Goal: Information Seeking & Learning: Learn about a topic

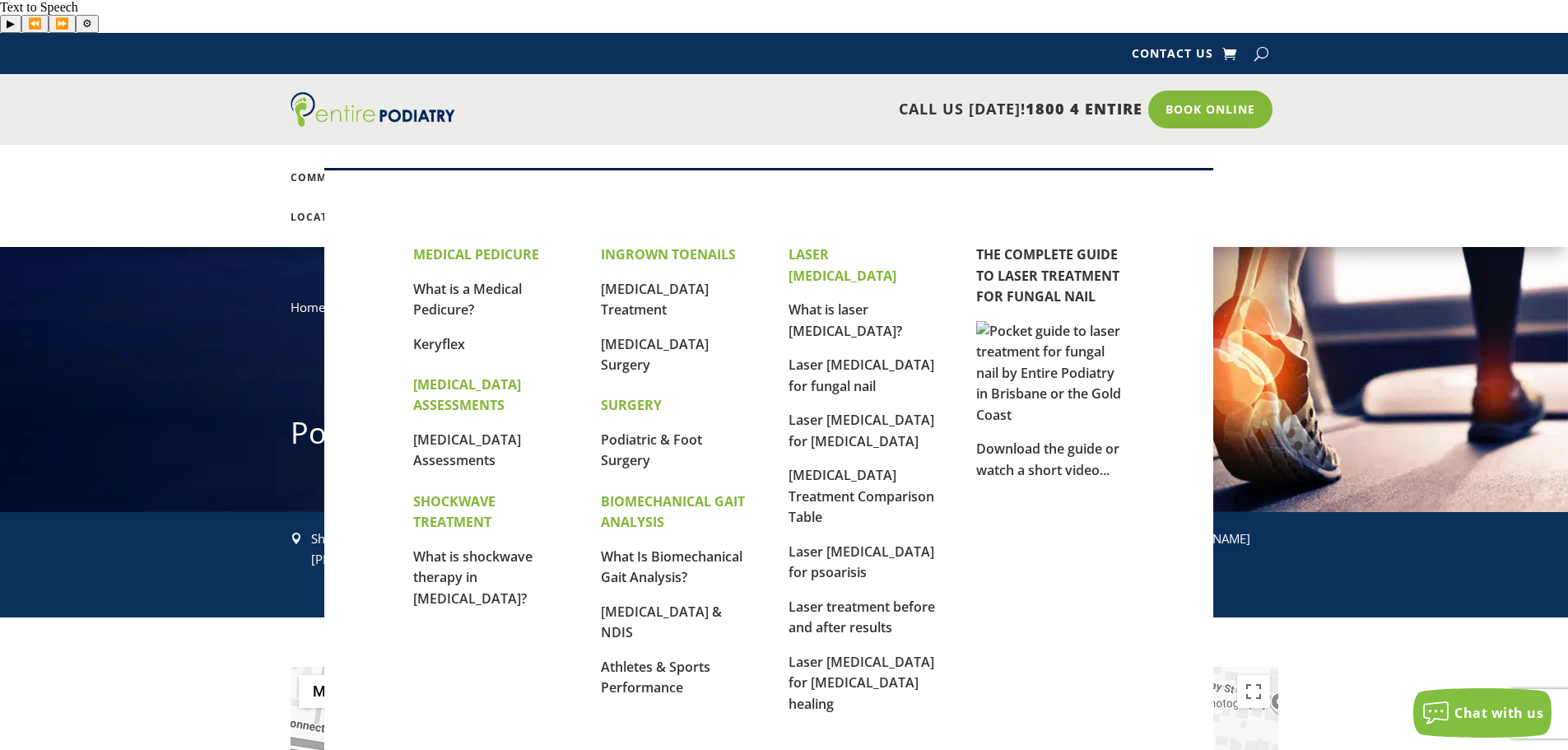
scroll to position [66, 0]
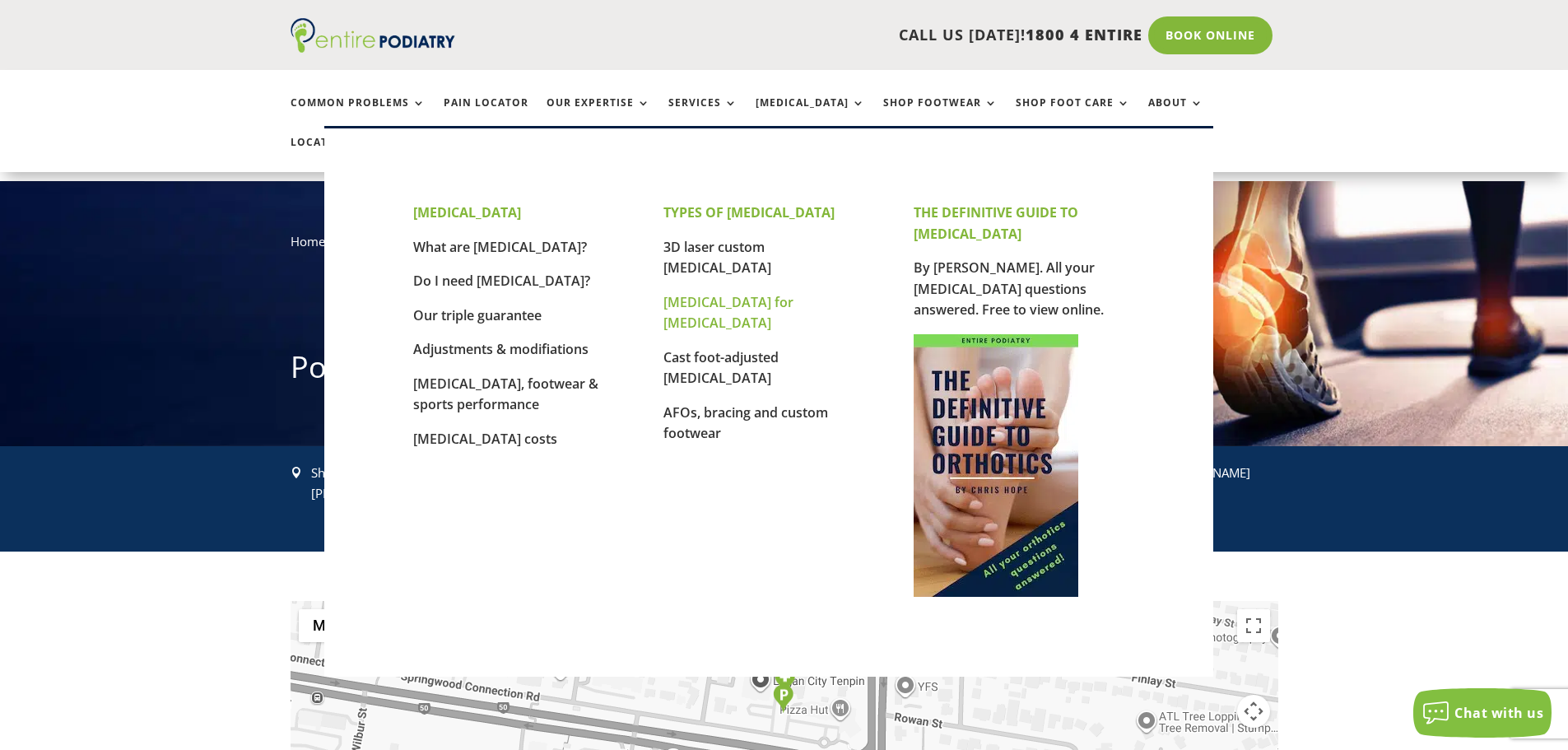
click at [778, 293] on link "[MEDICAL_DATA] for [MEDICAL_DATA]" at bounding box center [729, 312] width 130 height 39
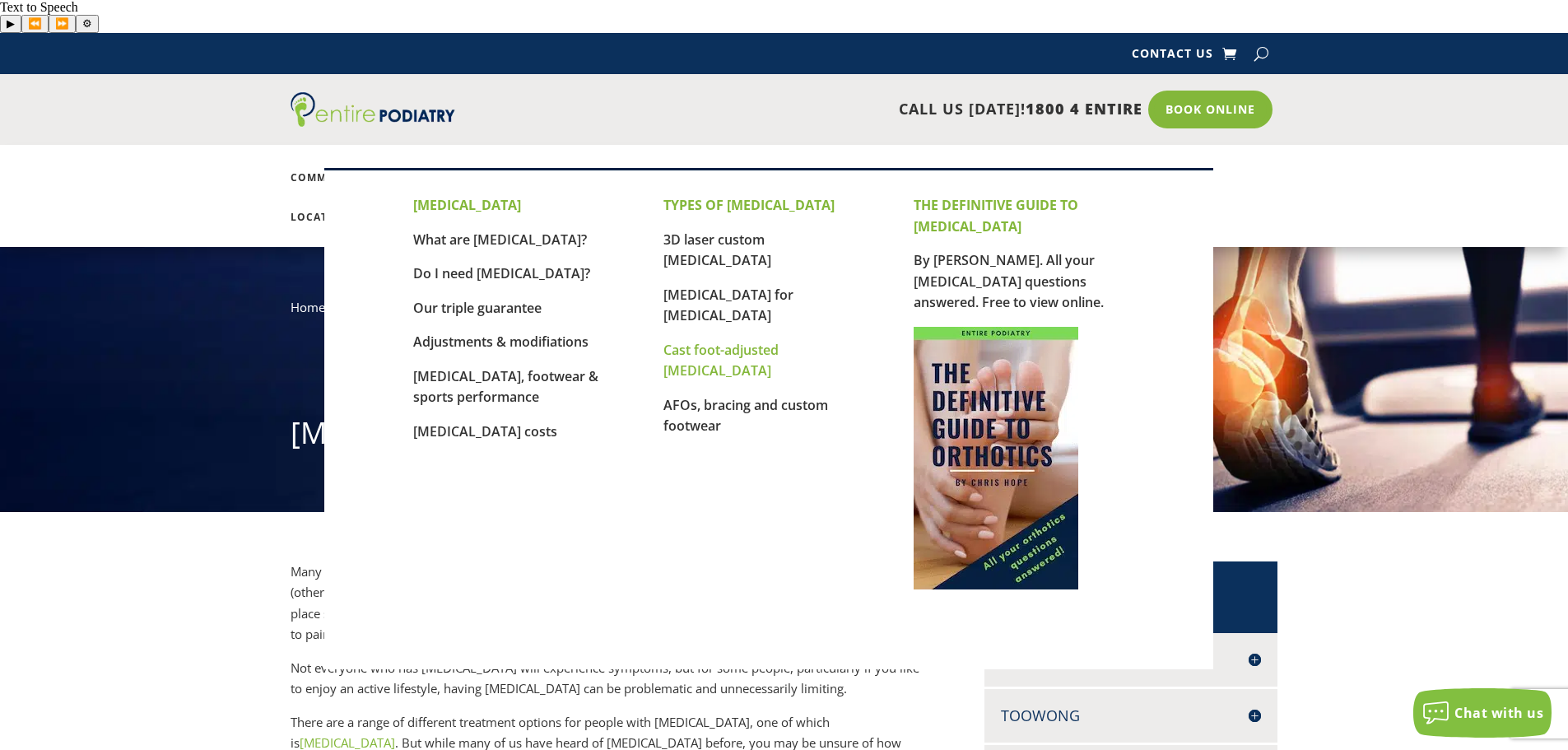
click at [763, 341] on link "Cast foot-adjusted [MEDICAL_DATA]" at bounding box center [721, 361] width 115 height 39
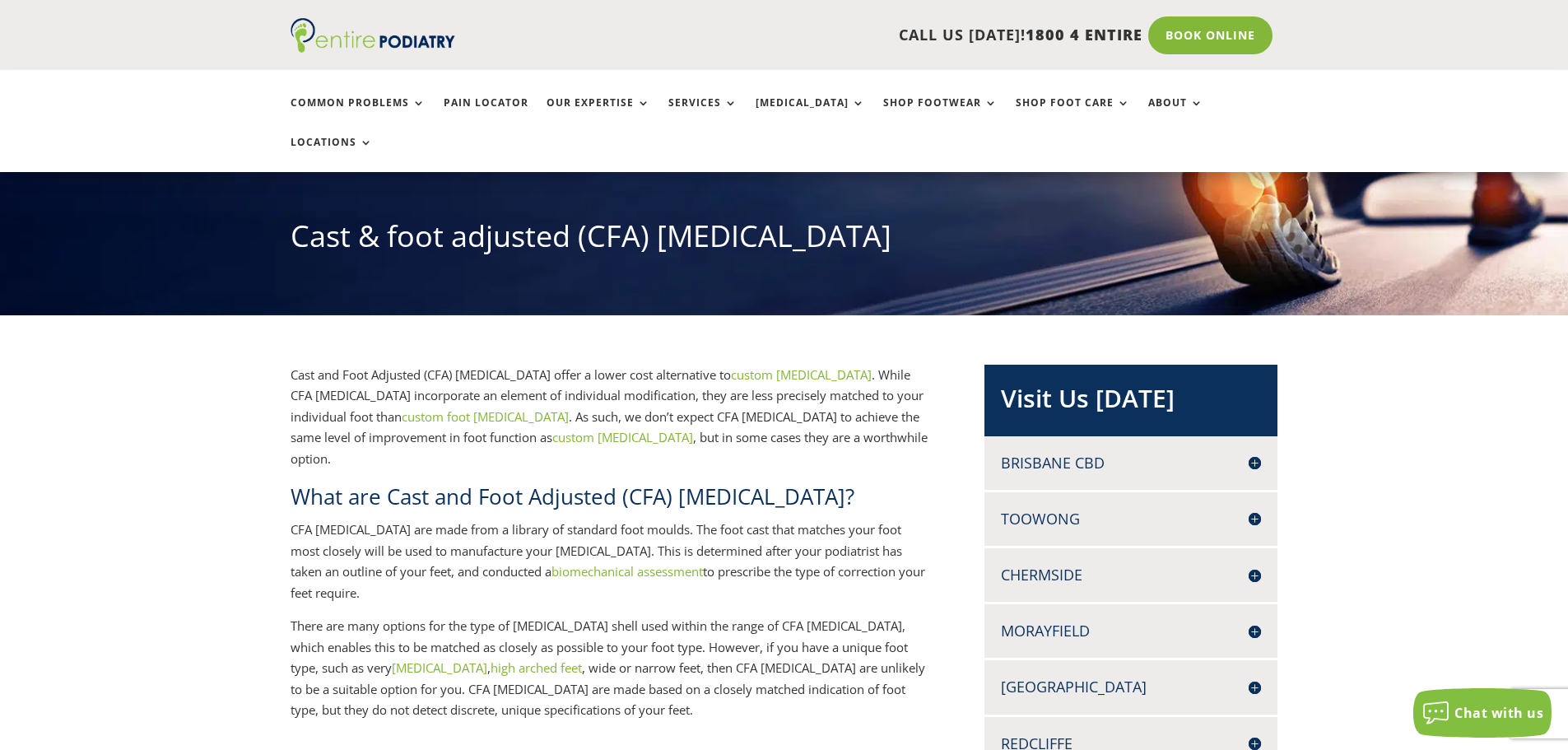
scroll to position [197, 0]
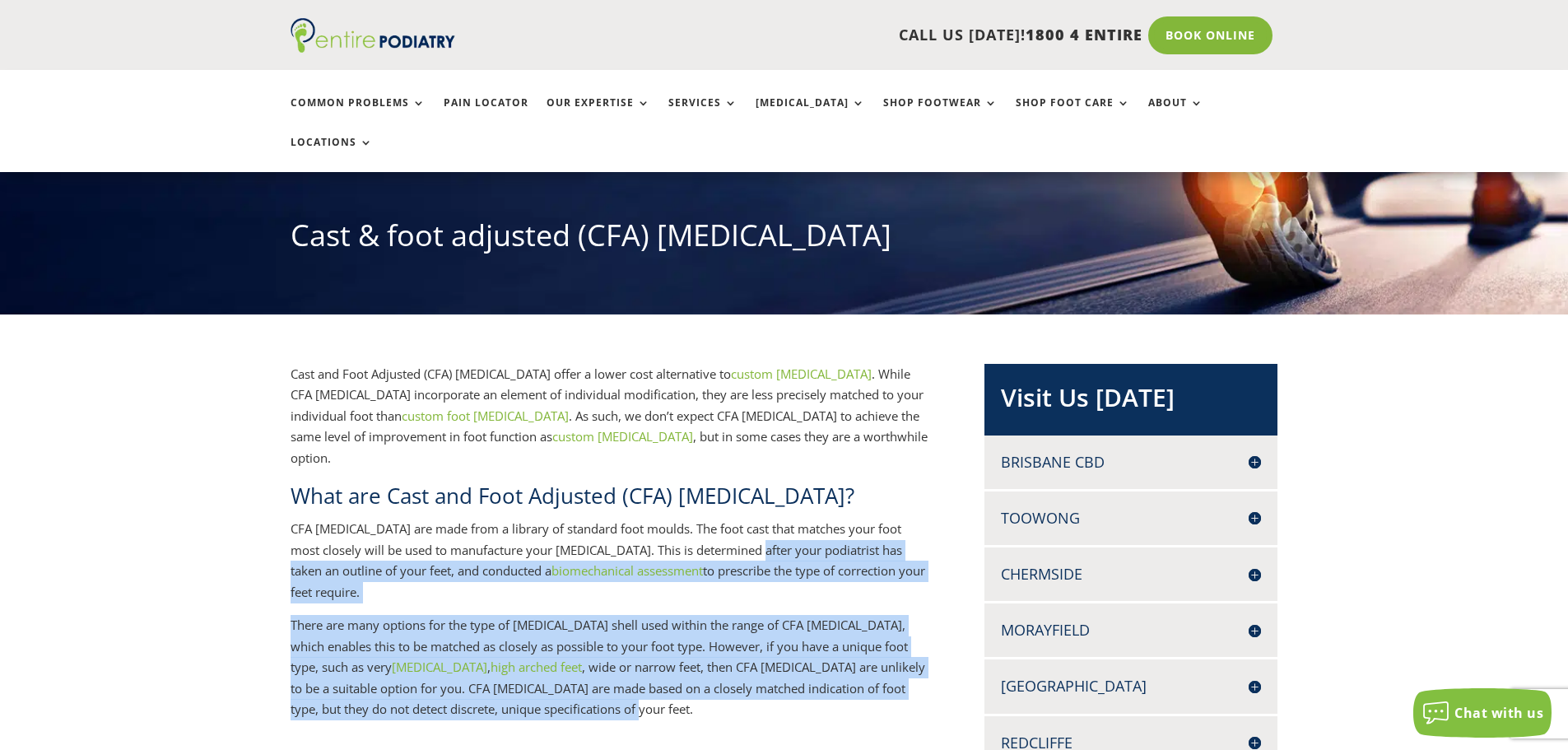
drag, startPoint x: 718, startPoint y: 667, endPoint x: 746, endPoint y: 447, distance: 221.8
click at [746, 519] on p "CFA orthotics are made from a library of standard foot moulds. The foot cast th…" at bounding box center [610, 567] width 640 height 96
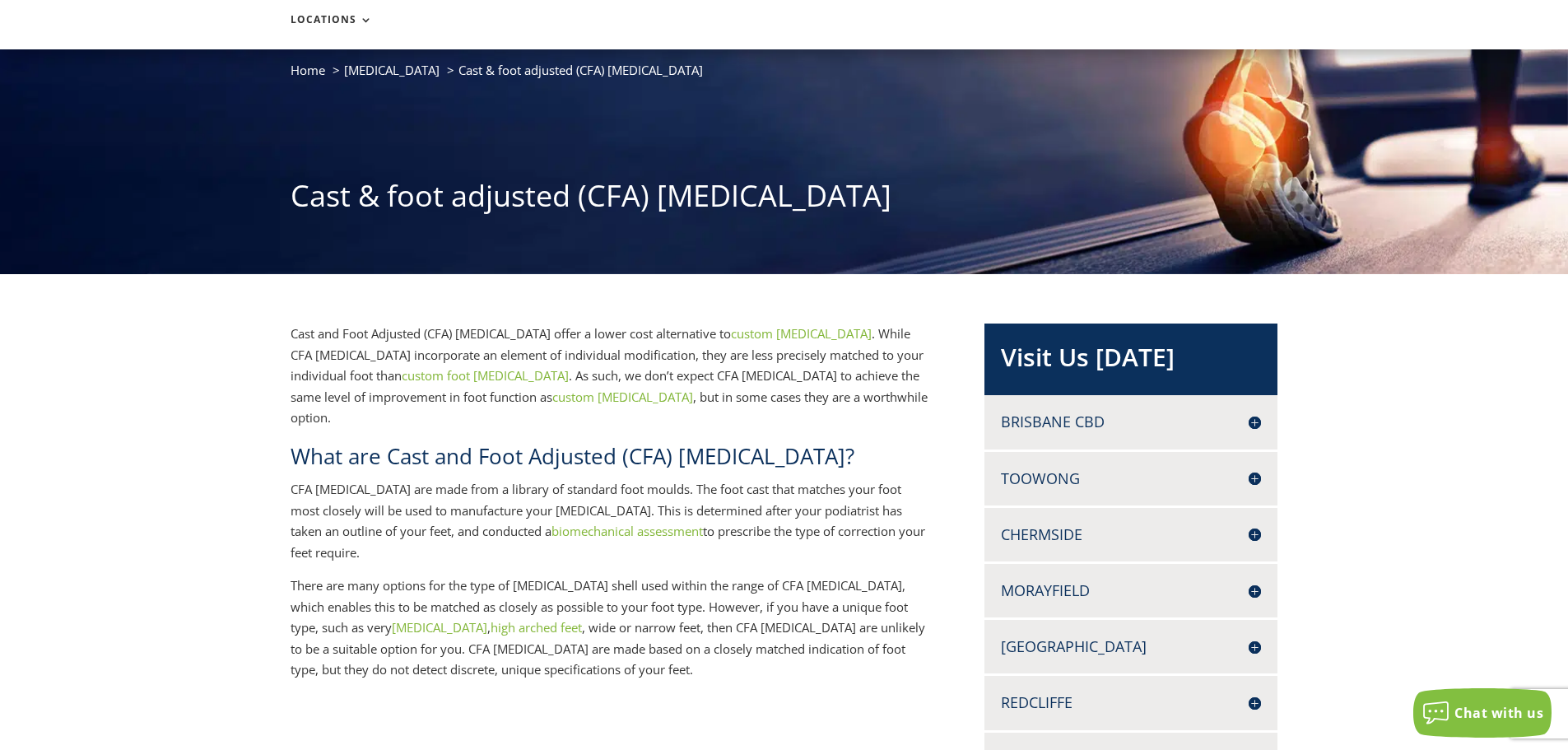
scroll to position [0, 0]
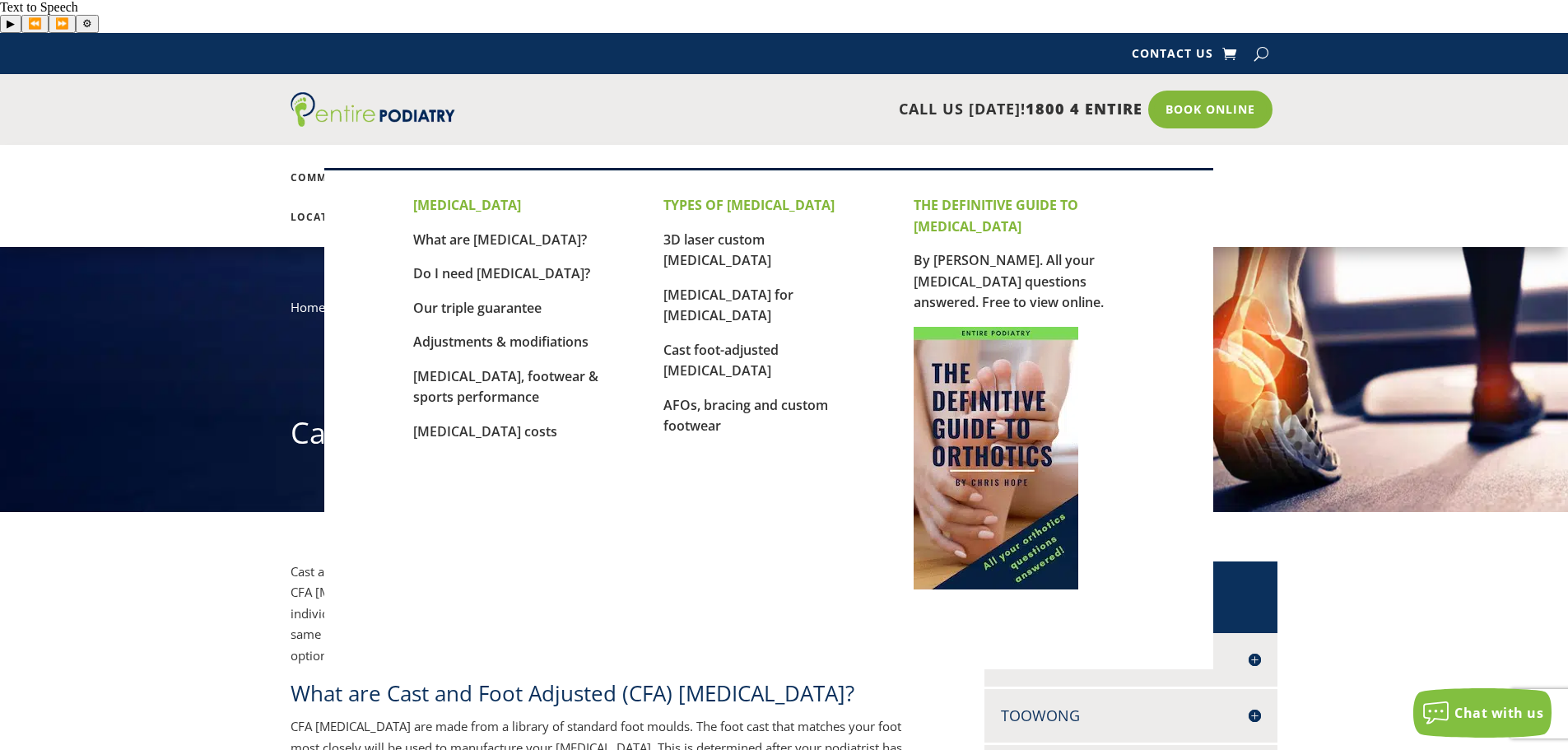
click at [796, 172] on link "[MEDICAL_DATA]" at bounding box center [810, 190] width 110 height 36
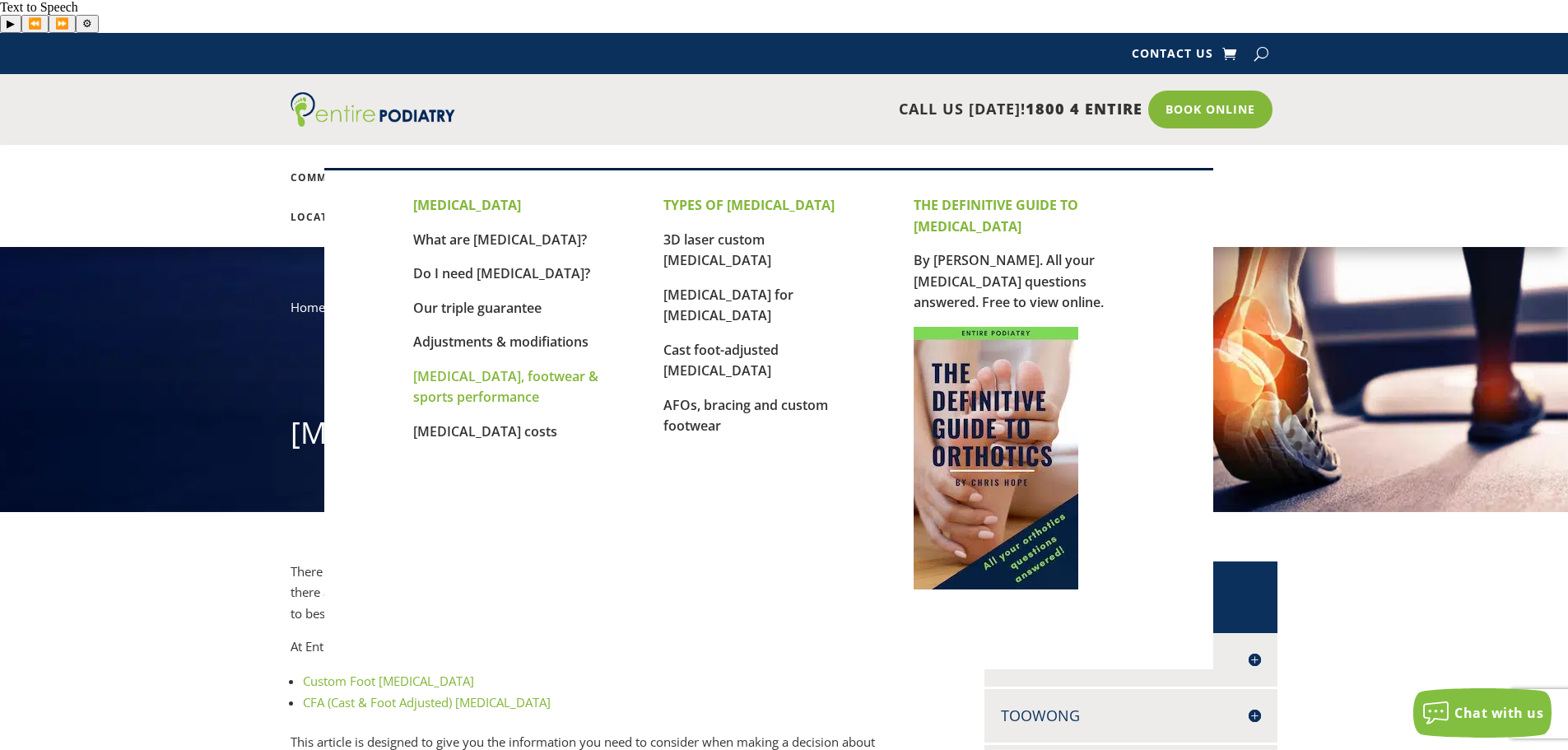
click at [529, 381] on link "[MEDICAL_DATA], footwear & sports performance" at bounding box center [505, 387] width 185 height 39
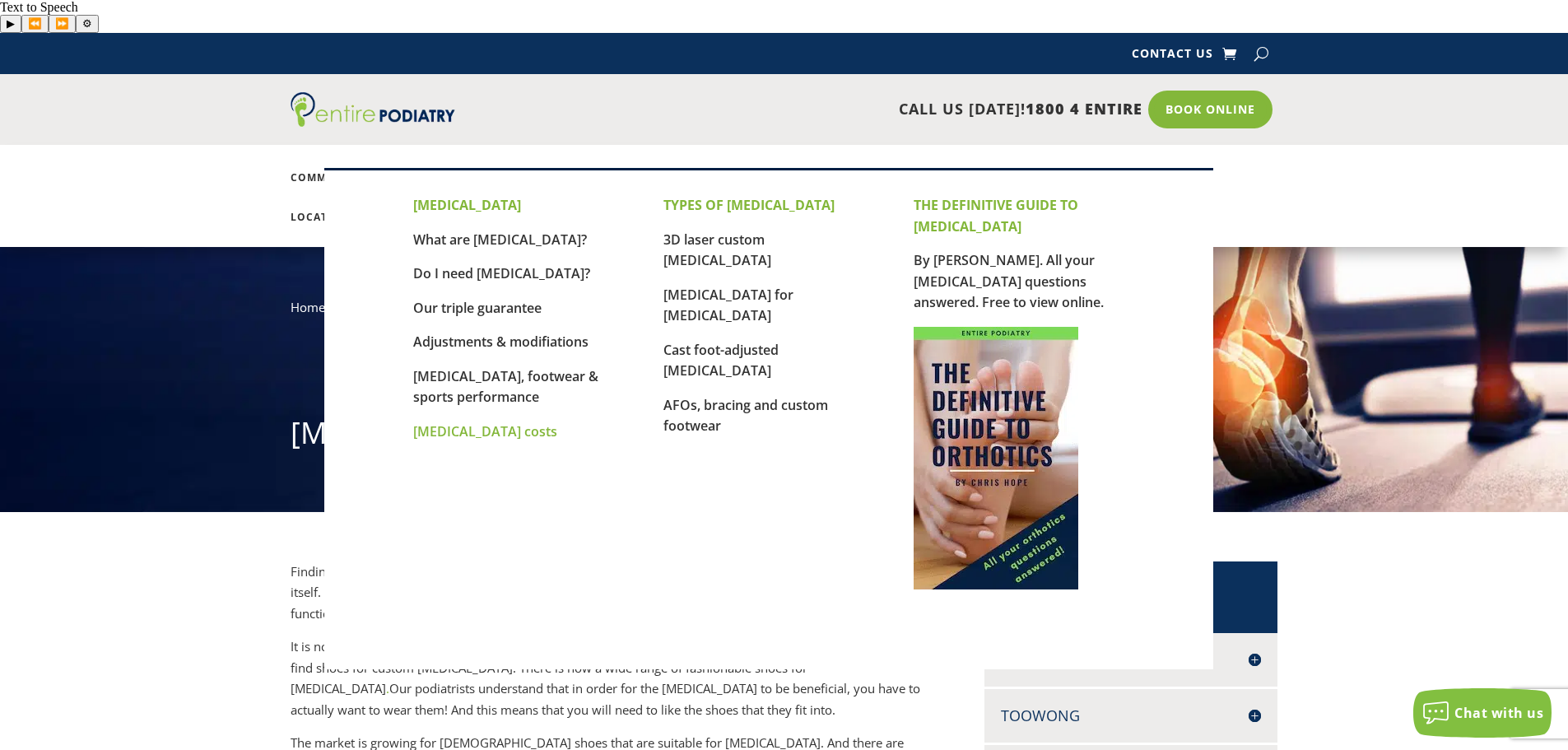
click at [488, 430] on link "[MEDICAL_DATA] costs" at bounding box center [485, 431] width 144 height 18
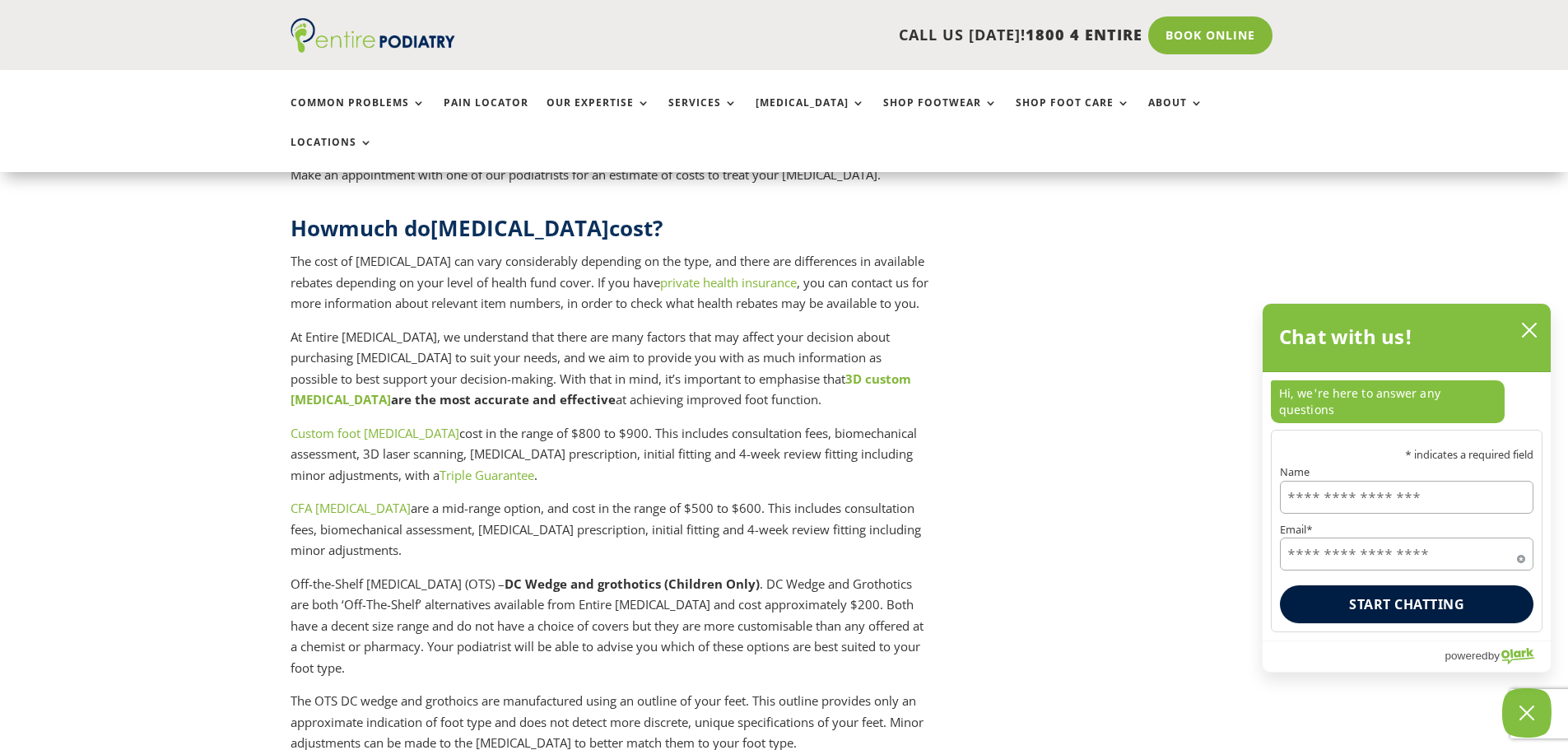
scroll to position [4048, 0]
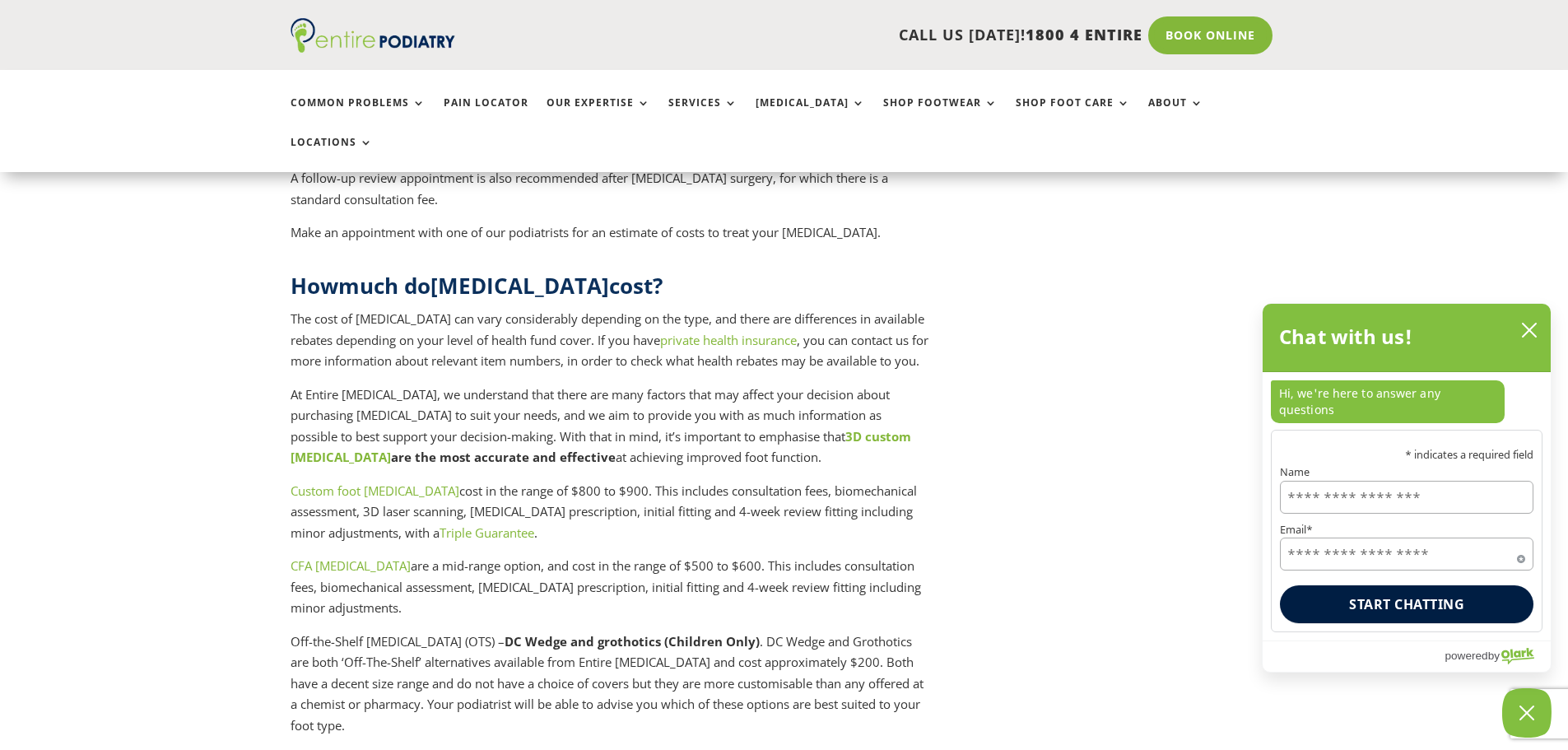
drag, startPoint x: 157, startPoint y: 505, endPoint x: 158, endPoint y: 528, distance: 23.0
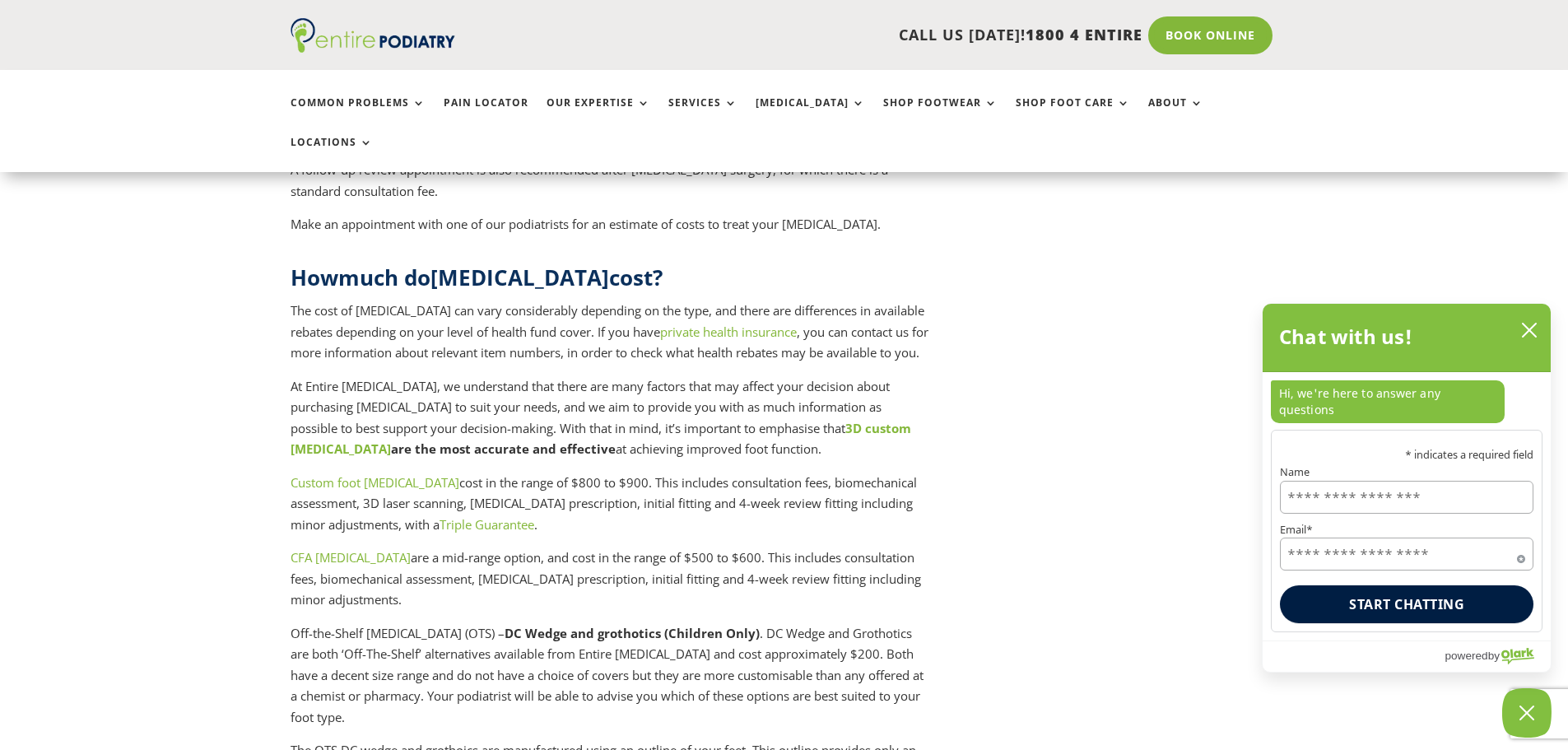
scroll to position [3988, 0]
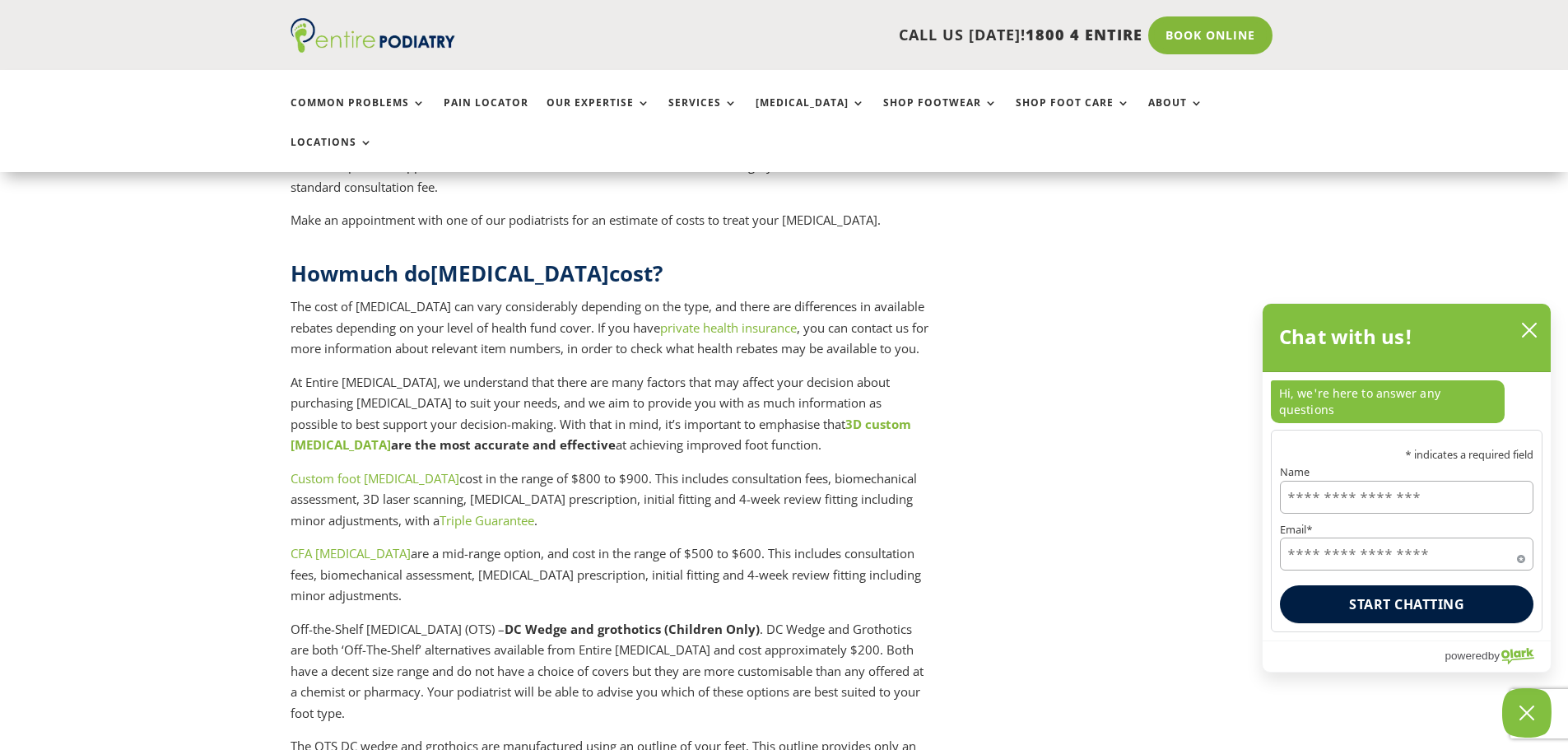
drag, startPoint x: 158, startPoint y: 528, endPoint x: 154, endPoint y: 543, distance: 15.5
click at [456, 543] on p "CFA orthotics are a mid-range option, and cost in the range of $500 to $600. Th…" at bounding box center [610, 580] width 640 height 76
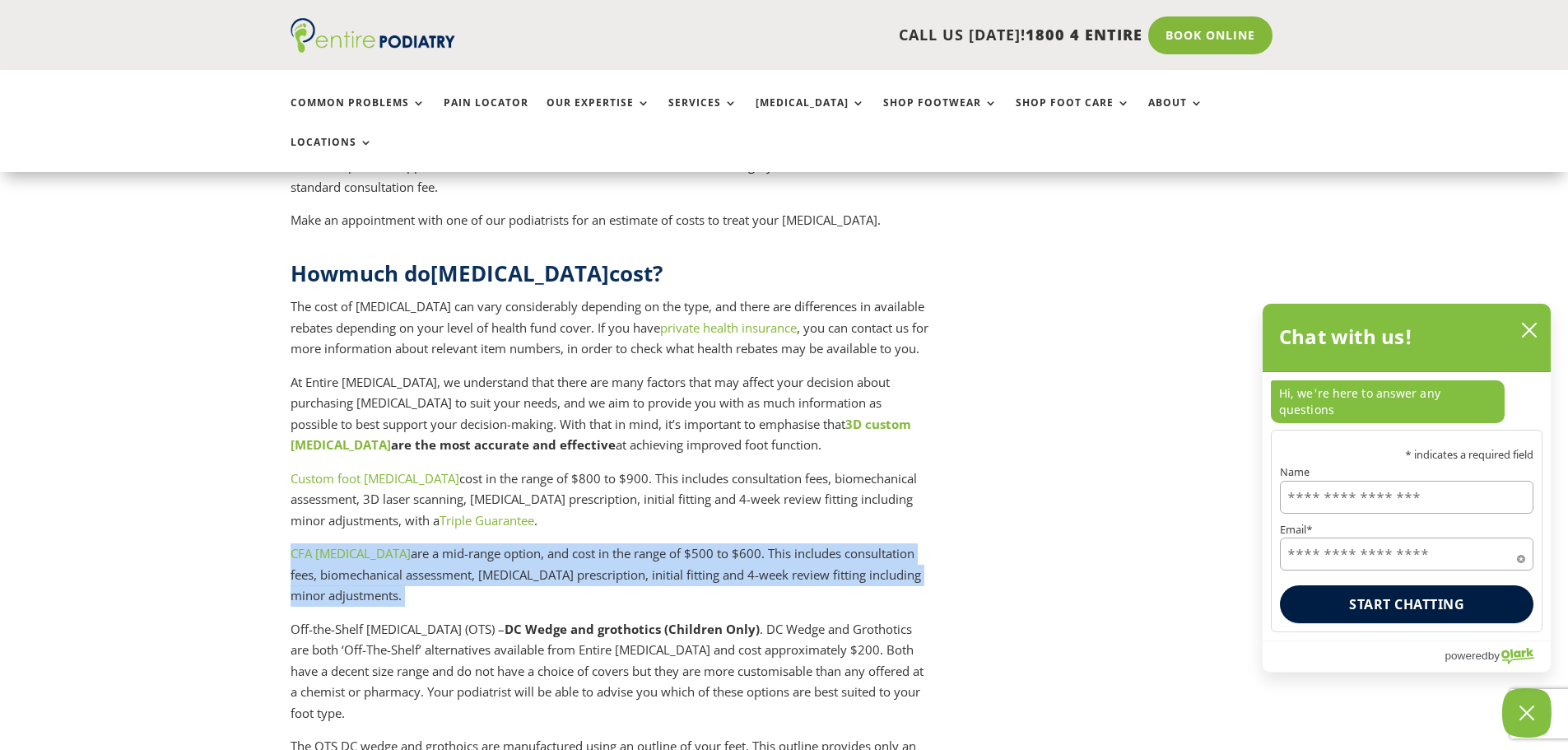
click at [456, 543] on p "CFA orthotics are a mid-range option, and cost in the range of $500 to $600. Th…" at bounding box center [610, 580] width 640 height 76
click at [436, 543] on p "CFA orthotics are a mid-range option, and cost in the range of $500 to $600. Th…" at bounding box center [610, 580] width 640 height 76
drag, startPoint x: 570, startPoint y: 435, endPoint x: 561, endPoint y: 488, distance: 53.8
click at [561, 543] on p "CFA orthotics are a mid-range option, and cost in the range of $500 to $600. Th…" at bounding box center [610, 580] width 640 height 76
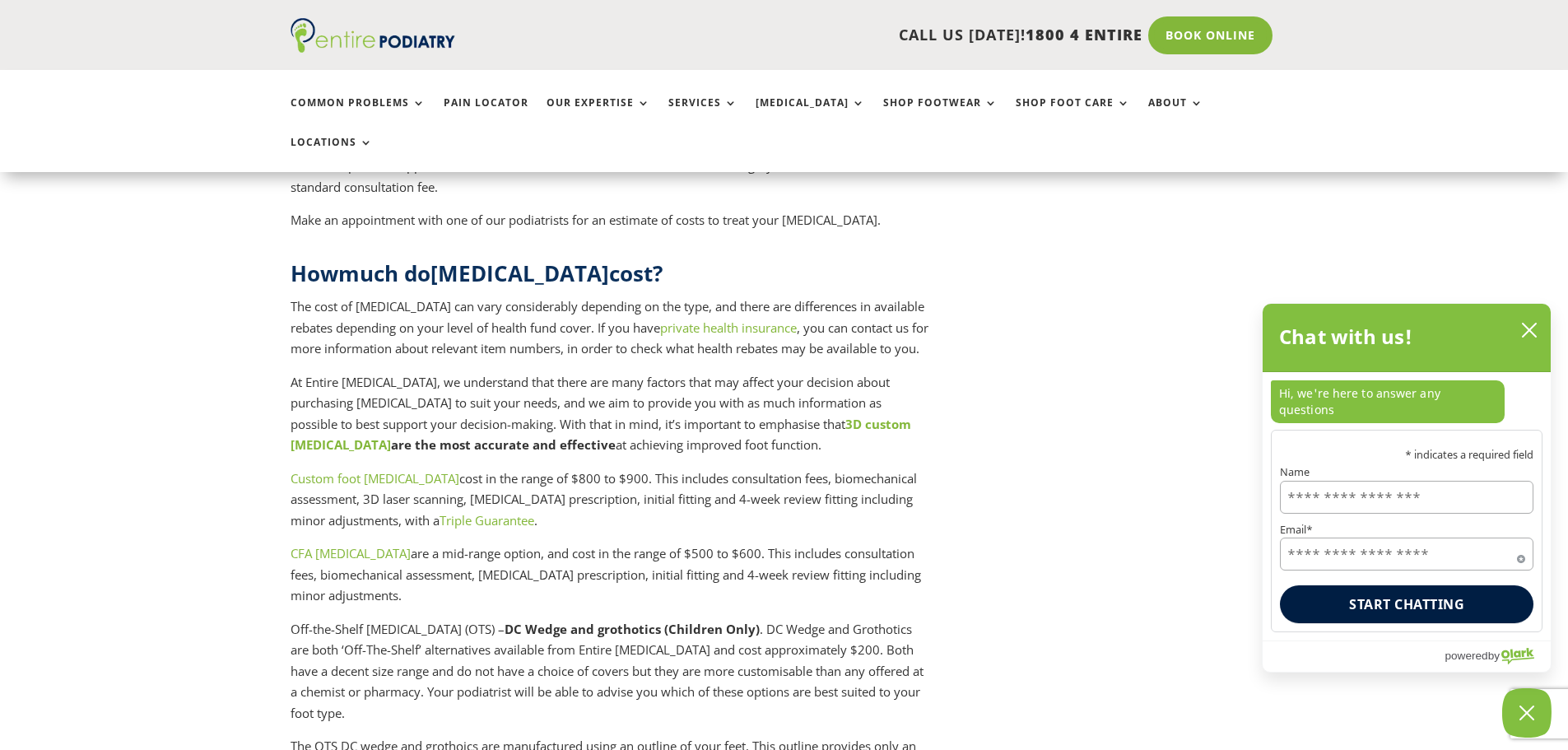
click at [605, 468] on p "Custom foot orthotics cost in the range of $800 to $900. This includes consulta…" at bounding box center [610, 505] width 640 height 76
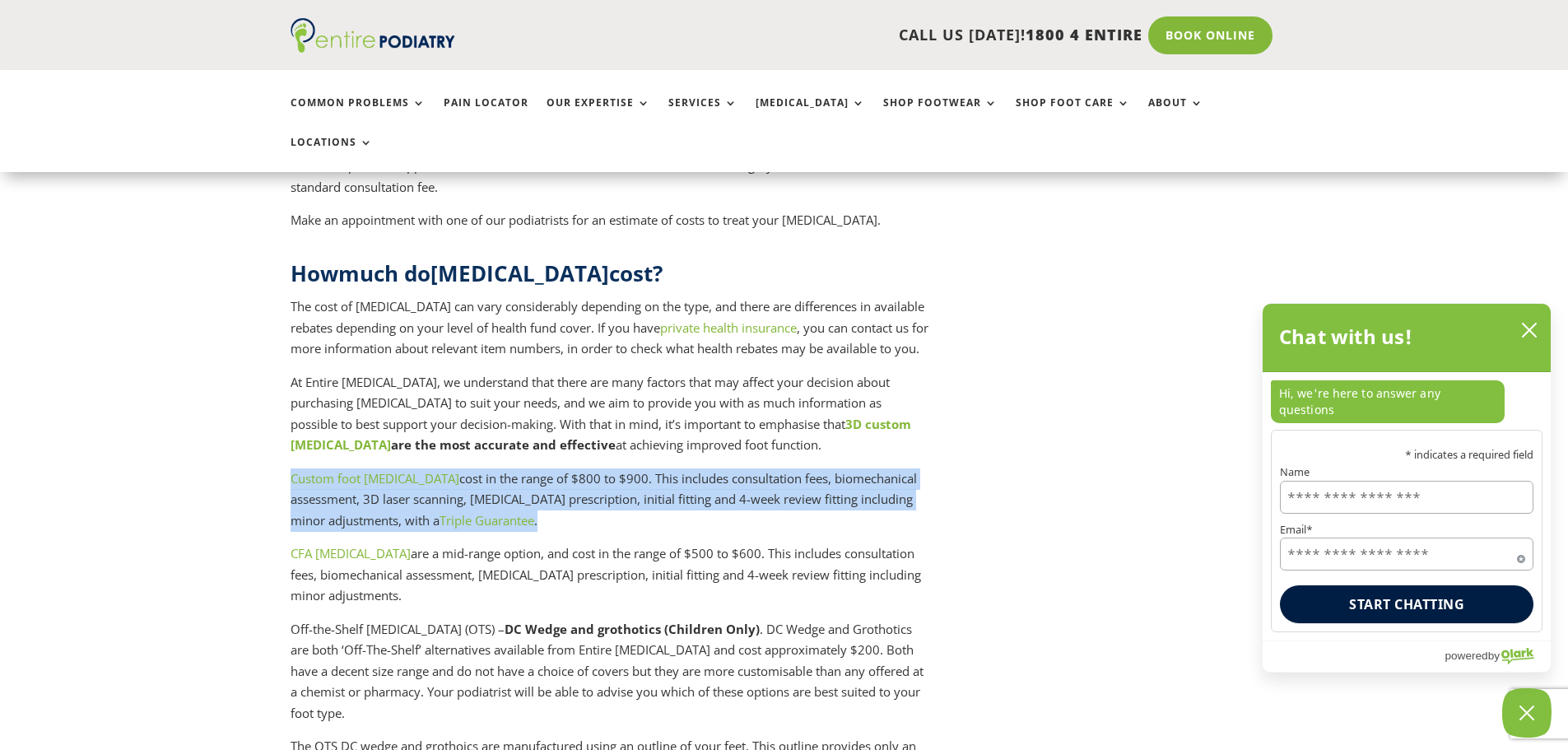
click at [605, 468] on p "Custom foot orthotics cost in the range of $800 to $900. This includes consulta…" at bounding box center [610, 505] width 640 height 76
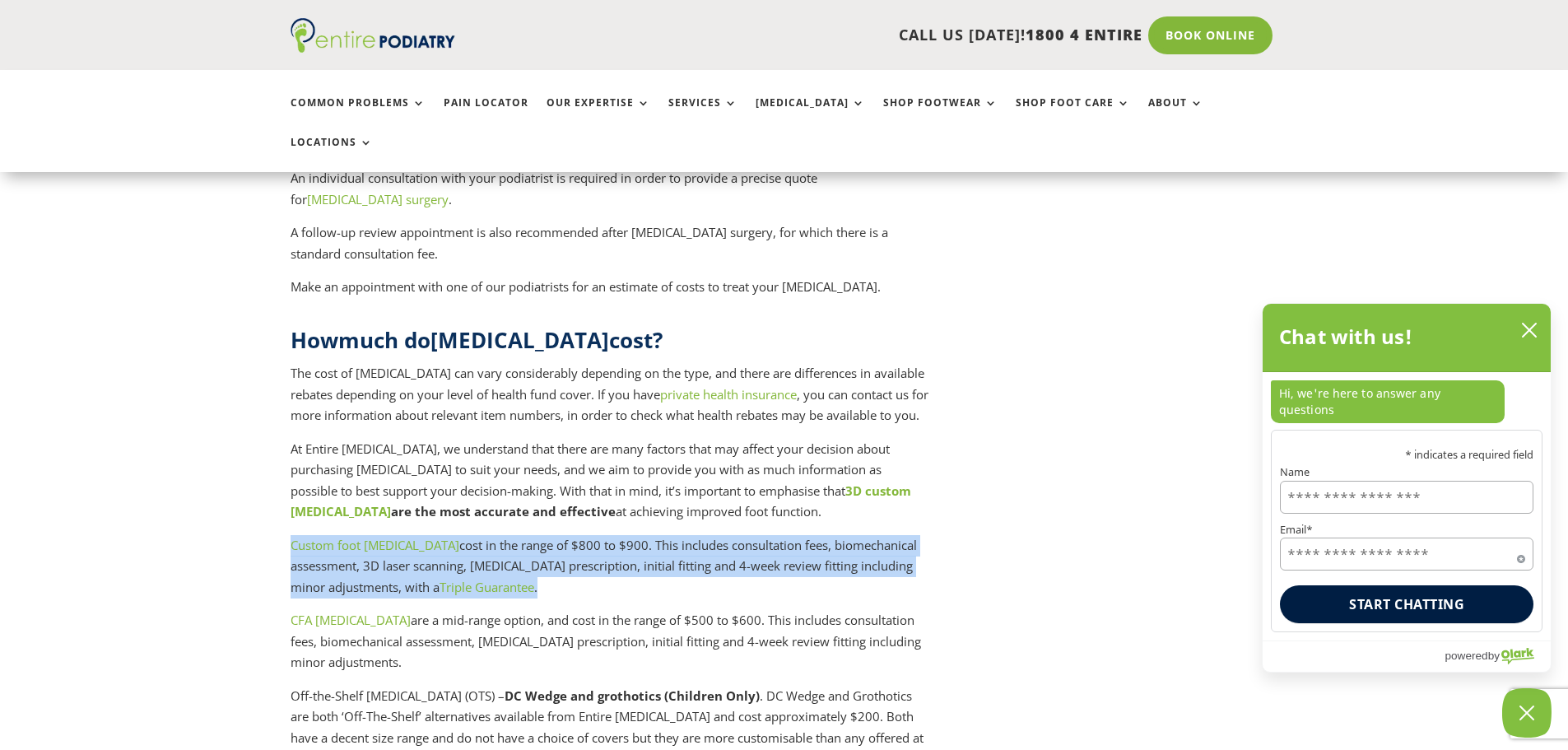
scroll to position [3922, 0]
click at [657, 534] on p "Custom foot orthotics cost in the range of $800 to $900. This includes consulta…" at bounding box center [610, 571] width 640 height 76
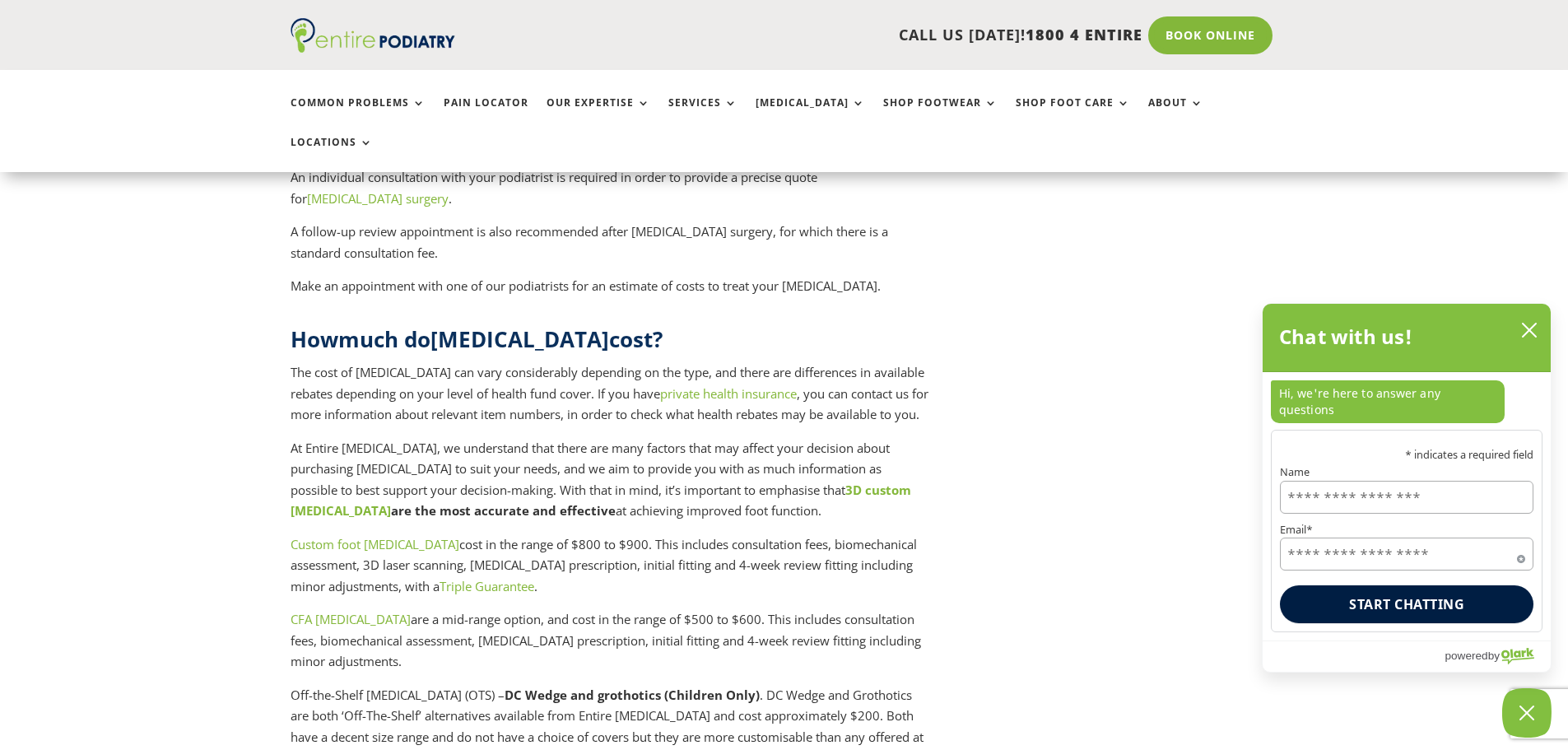
click at [670, 609] on p "CFA orthotics are a mid-range option, and cost in the range of $500 to $600. Th…" at bounding box center [610, 646] width 640 height 76
click at [671, 609] on p "CFA orthotics are a mid-range option, and cost in the range of $500 to $600. Th…" at bounding box center [610, 646] width 640 height 76
click at [650, 609] on p "CFA orthotics are a mid-range option, and cost in the range of $500 to $600. Th…" at bounding box center [610, 646] width 640 height 76
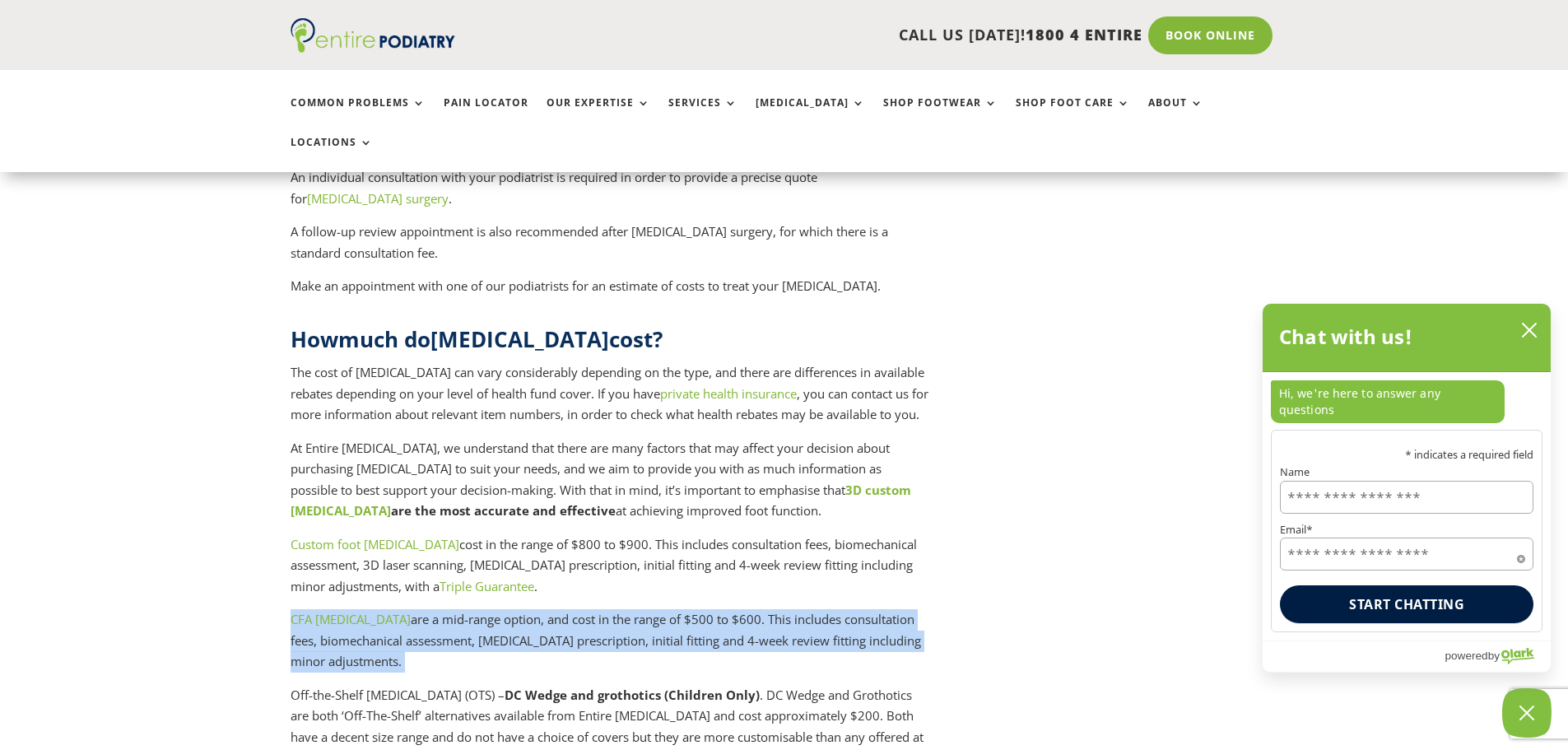
click at [650, 609] on p "CFA orthotics are a mid-range option, and cost in the range of $500 to $600. Th…" at bounding box center [610, 646] width 640 height 76
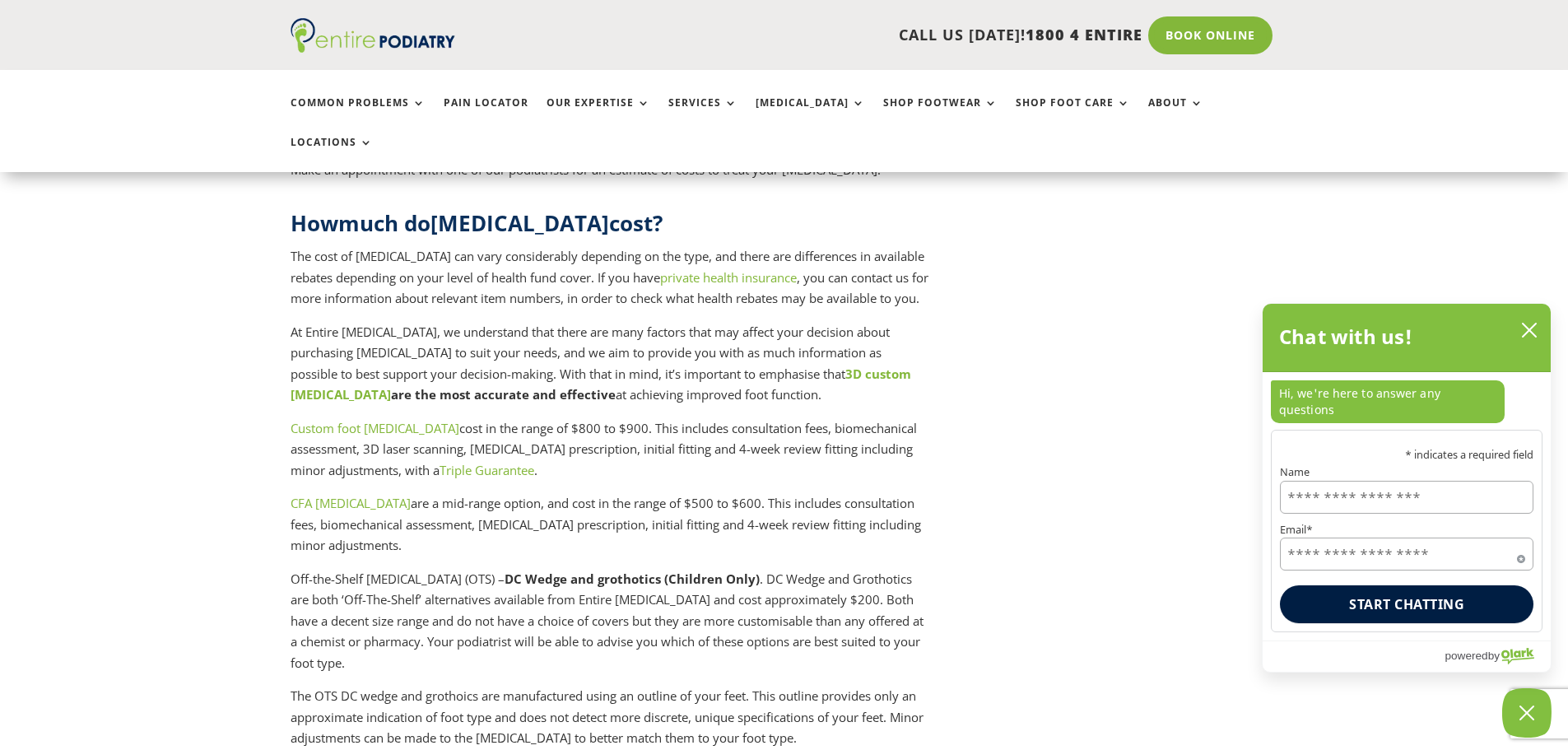
drag, startPoint x: 507, startPoint y: 521, endPoint x: 507, endPoint y: 530, distance: 9.0
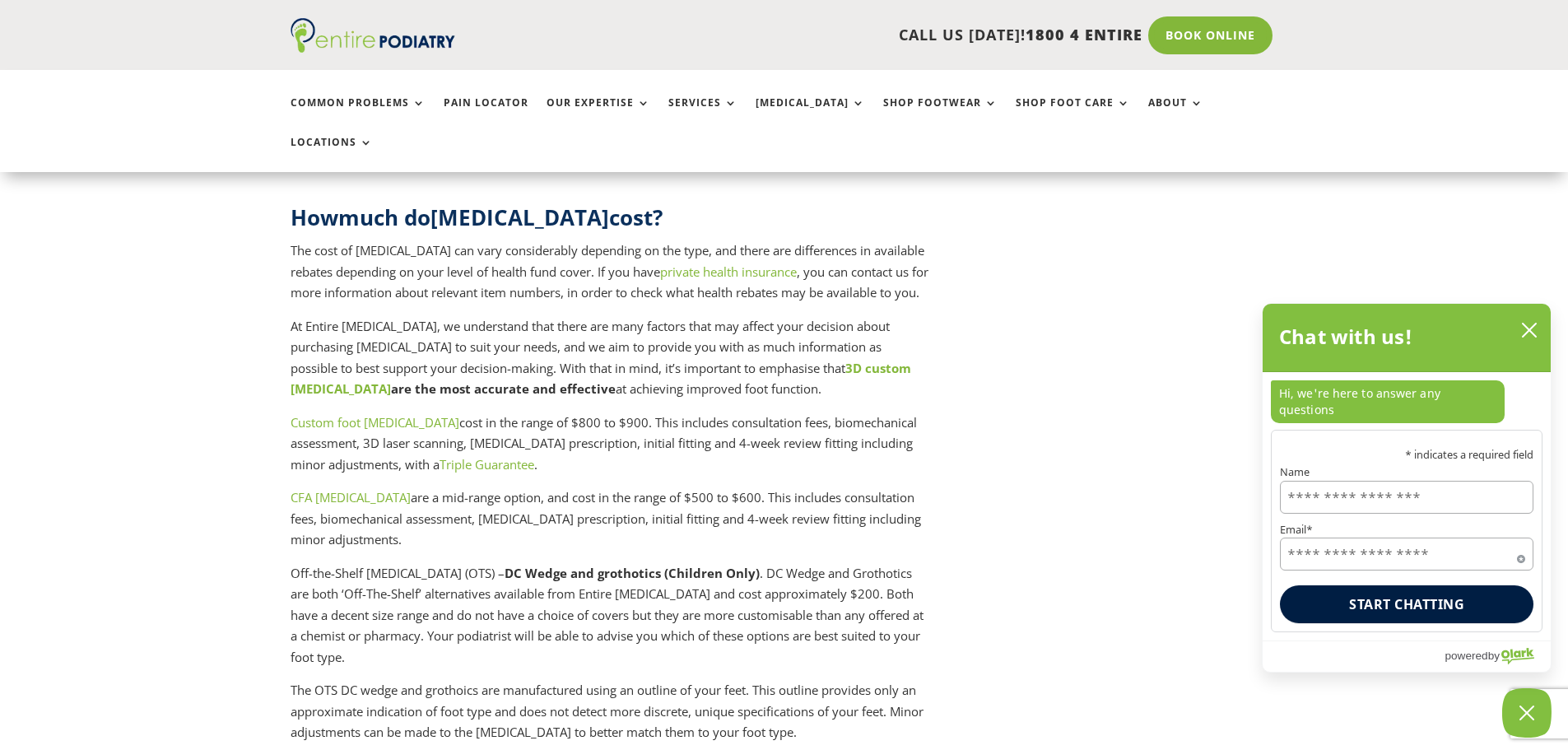
click at [507, 562] on p "Off-the-Shelf orthotics (OTS) – DC Wedge and grothotics (Children Only) . DC We…" at bounding box center [610, 621] width 640 height 118
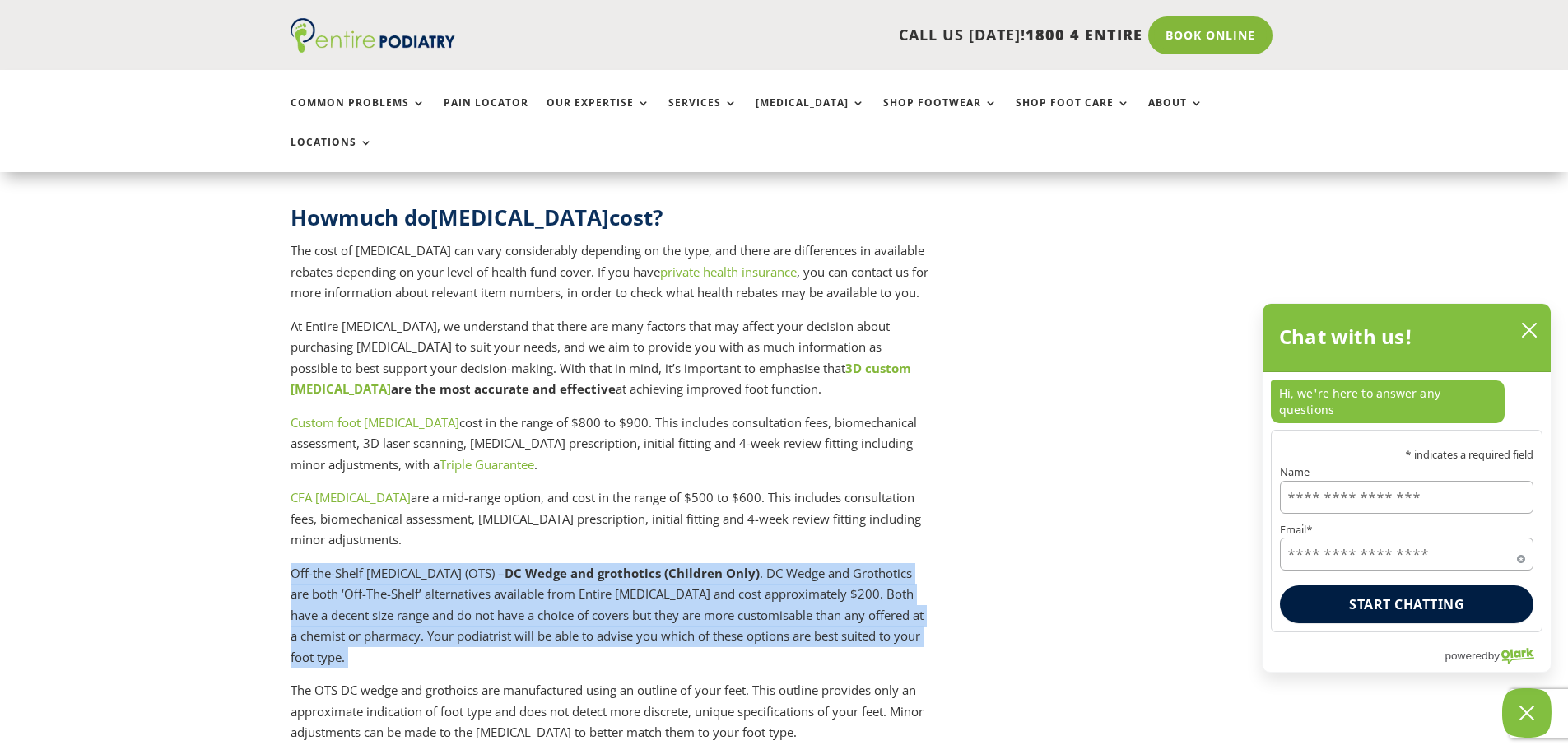
click at [507, 562] on p "Off-the-Shelf orthotics (OTS) – DC Wedge and grothotics (Children Only) . DC We…" at bounding box center [610, 621] width 640 height 118
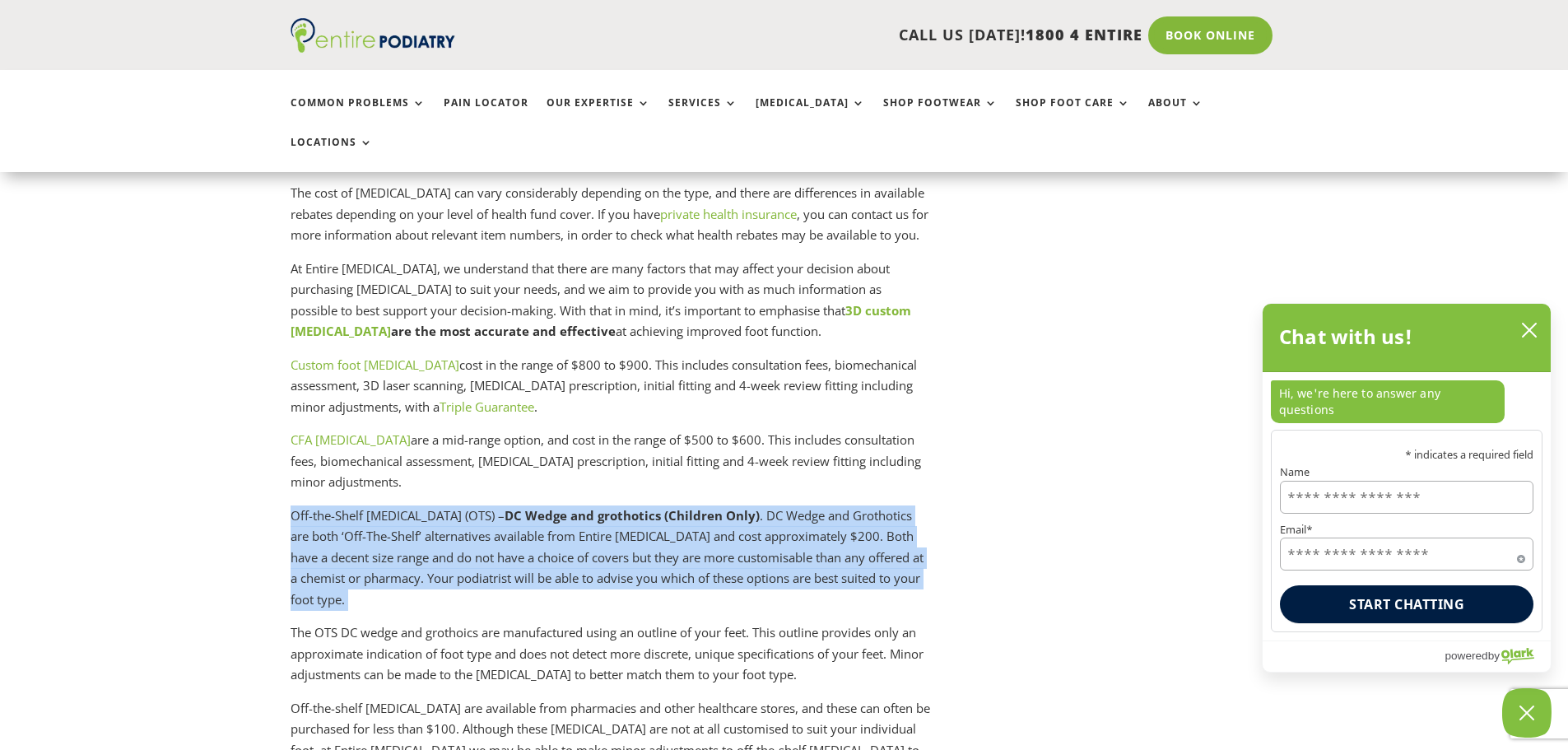
scroll to position [4110, 0]
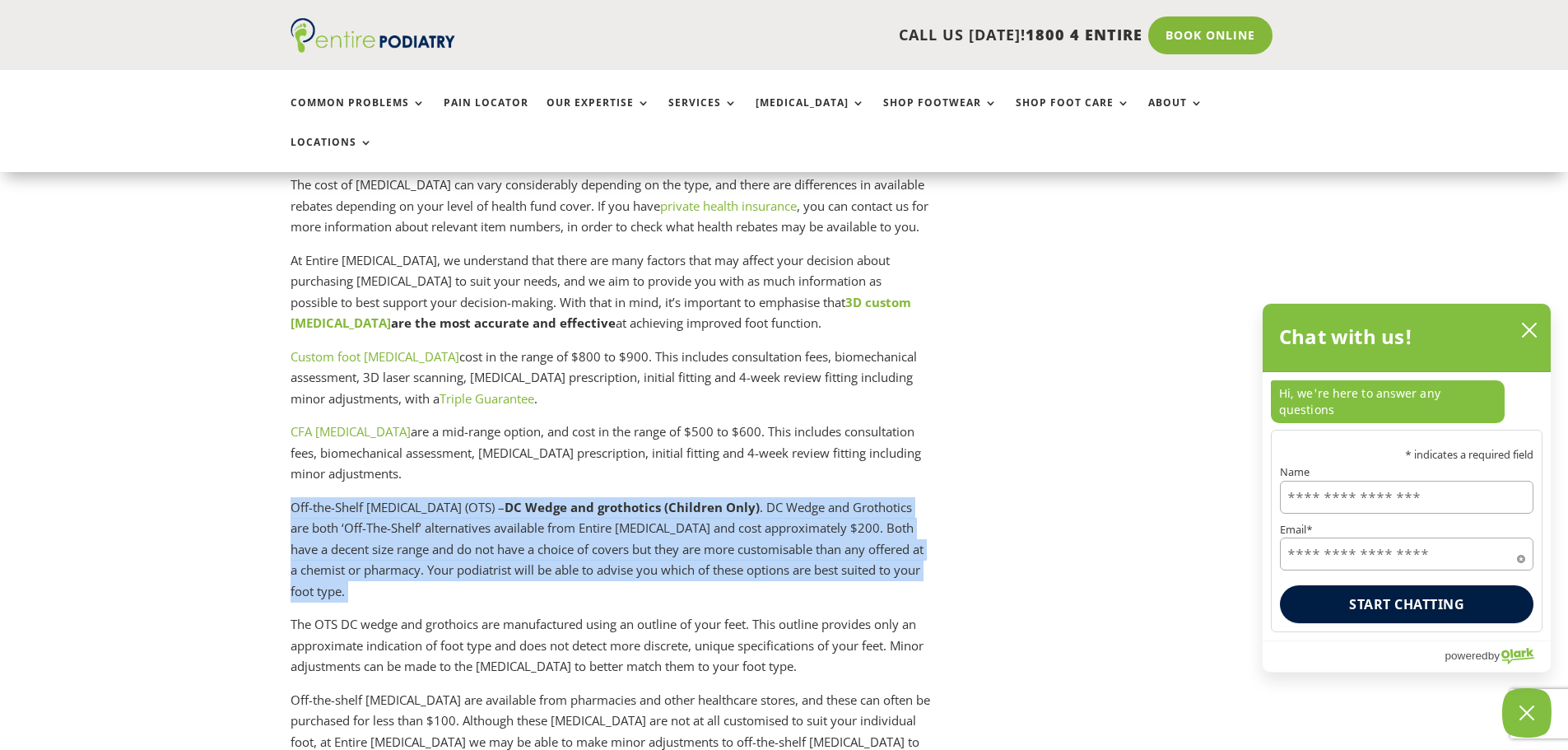
click at [302, 497] on p "Off-the-Shelf orthotics (OTS) – DC Wedge and grothotics (Children Only) . DC We…" at bounding box center [610, 556] width 640 height 118
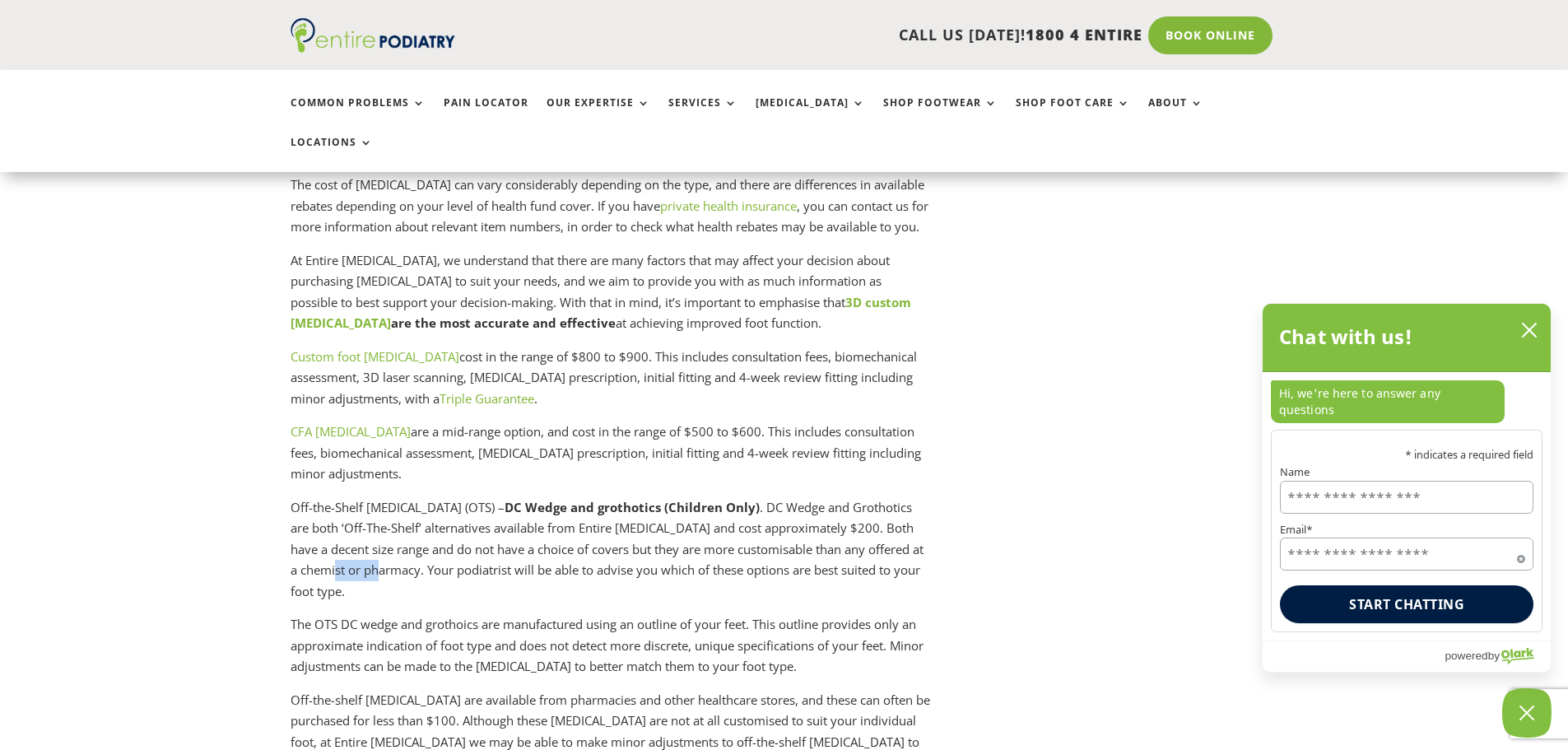
click at [302, 497] on p "Off-the-Shelf orthotics (OTS) – DC Wedge and grothotics (Children Only) . DC We…" at bounding box center [610, 556] width 640 height 118
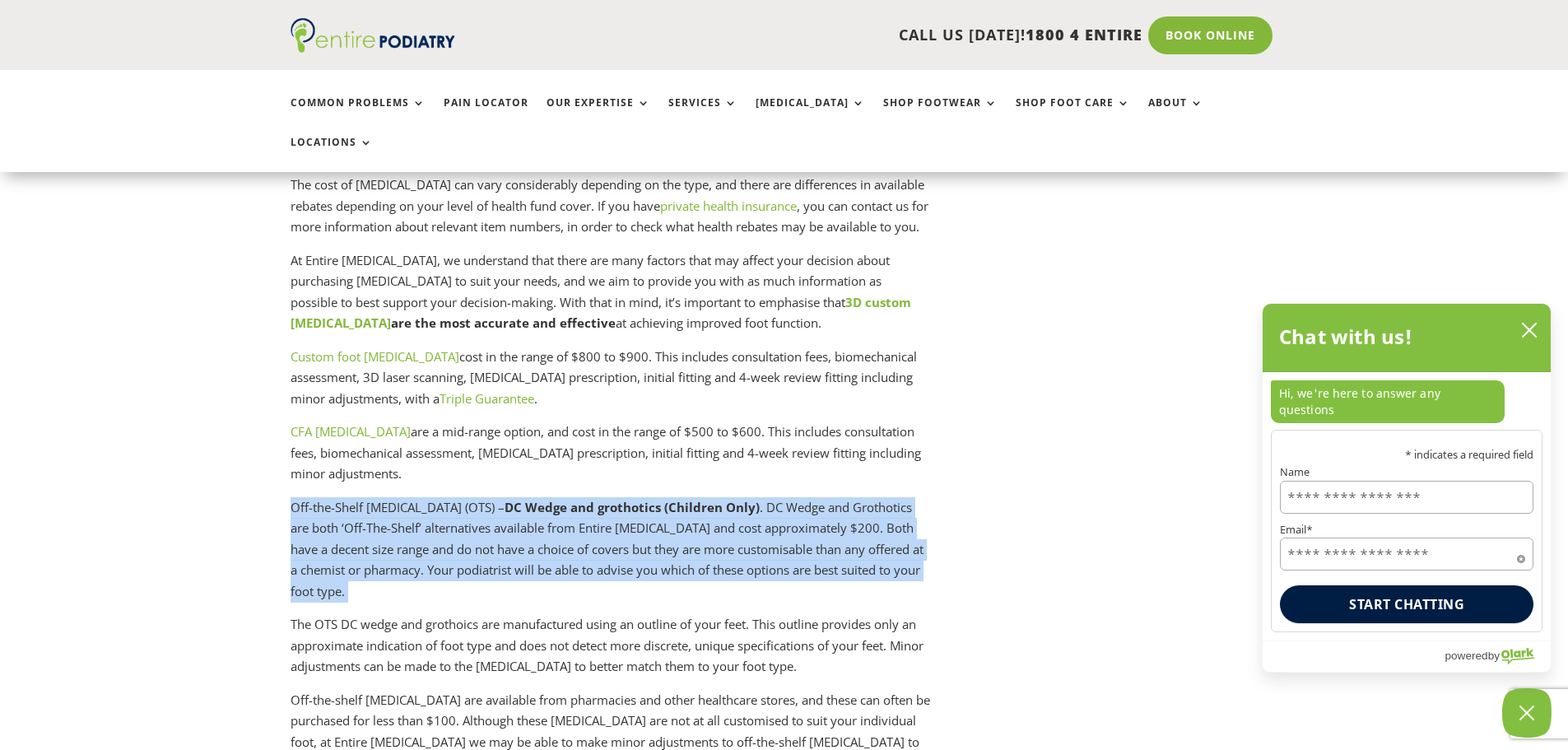
click at [302, 497] on p "Off-the-Shelf orthotics (OTS) – DC Wedge and grothotics (Children Only) . DC We…" at bounding box center [610, 556] width 640 height 118
click at [288, 467] on div "How much does a podiatrist cost? What is bulk-billed podiatry? How much do lase…" at bounding box center [784, 253] width 1568 height 7702
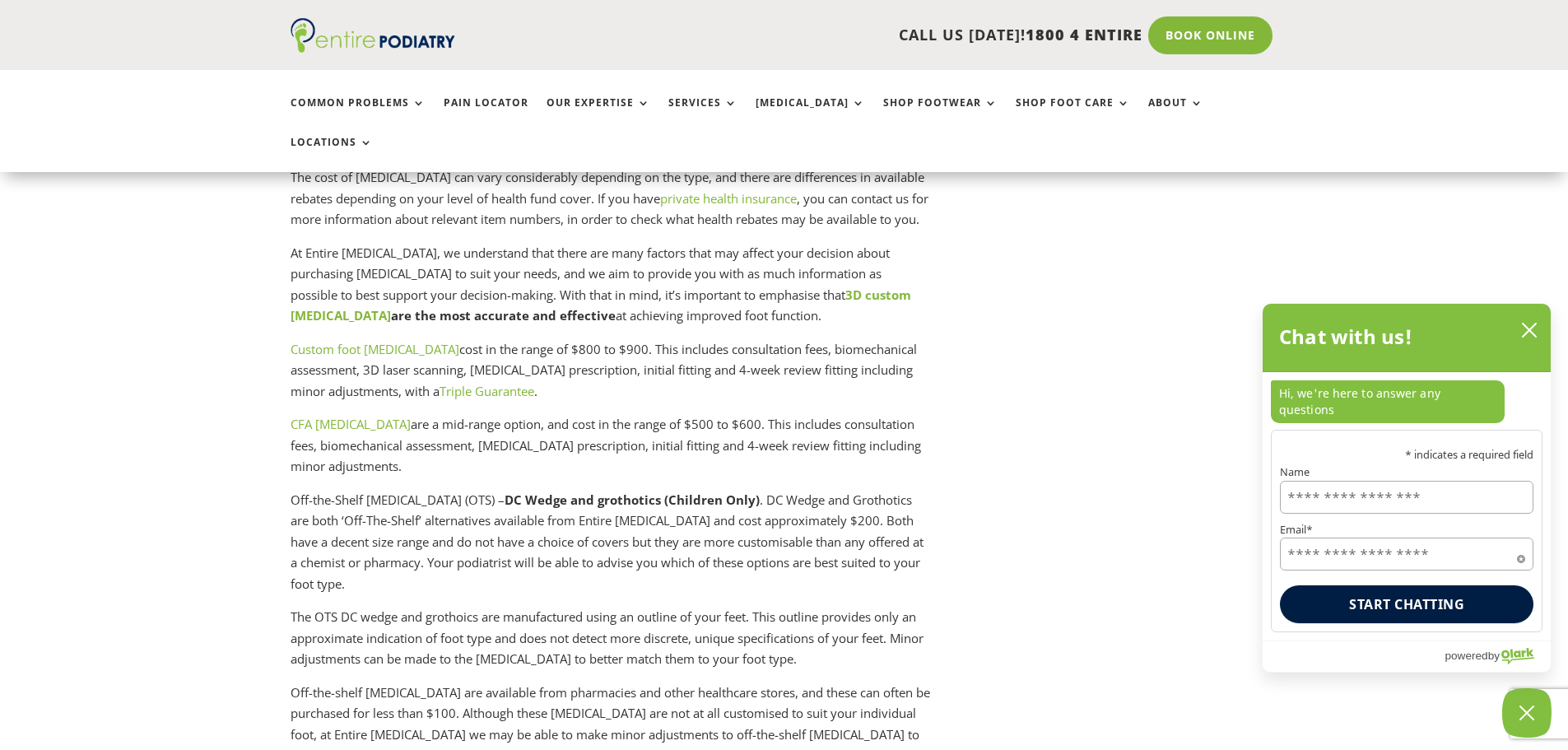
scroll to position [4128, 0]
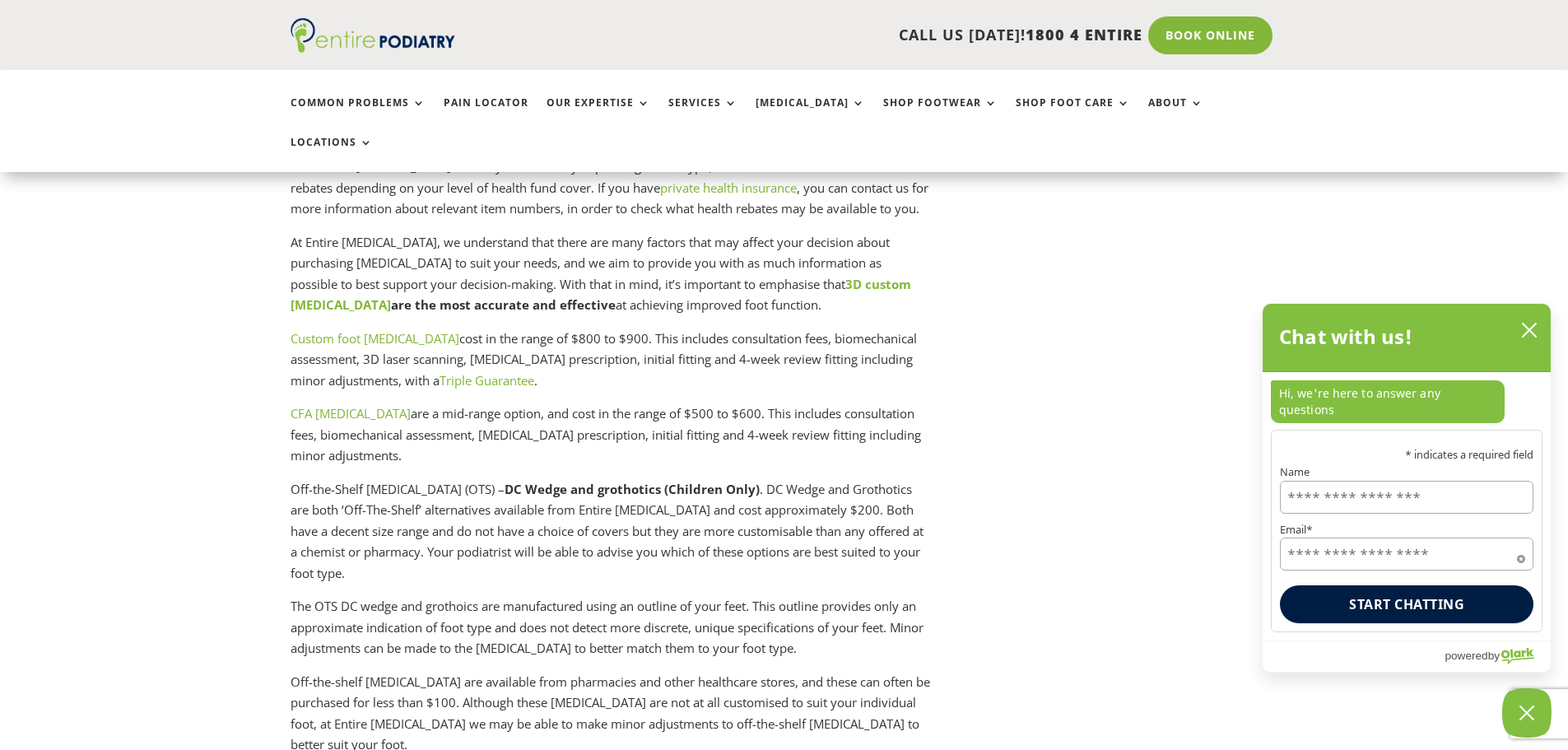
click at [505, 480] on strong "DC Wedge and grothotics (Children Only)" at bounding box center [632, 488] width 255 height 16
drag, startPoint x: 464, startPoint y: 379, endPoint x: 523, endPoint y: 377, distance: 59.0
click at [523, 480] on strong "DC Wedge and grothotics (Children Only)" at bounding box center [632, 488] width 255 height 16
click at [588, 480] on strong "DC Wedge and grothotics (Children Only)" at bounding box center [632, 488] width 255 height 16
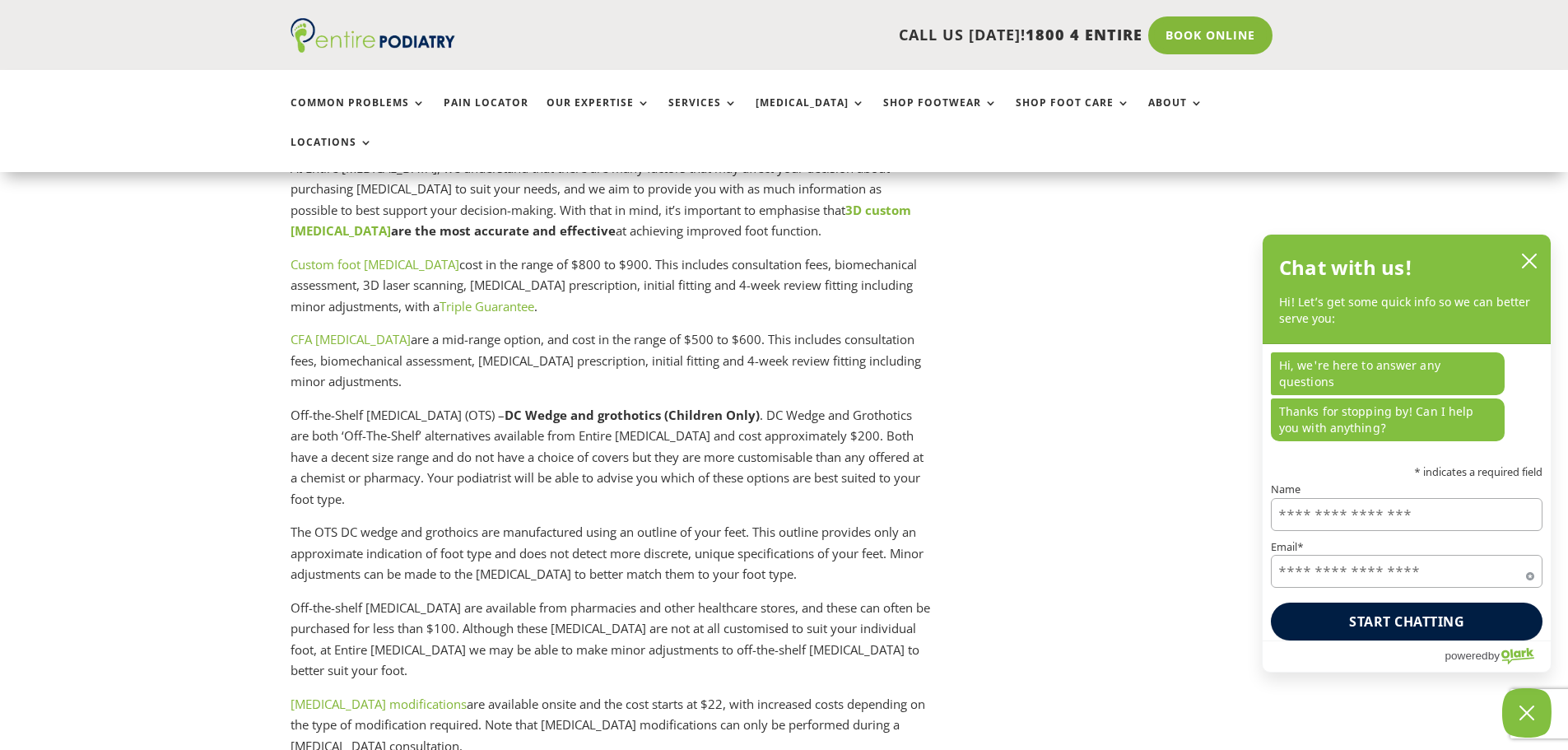
drag, startPoint x: 899, startPoint y: 371, endPoint x: 892, endPoint y: 394, distance: 24.0
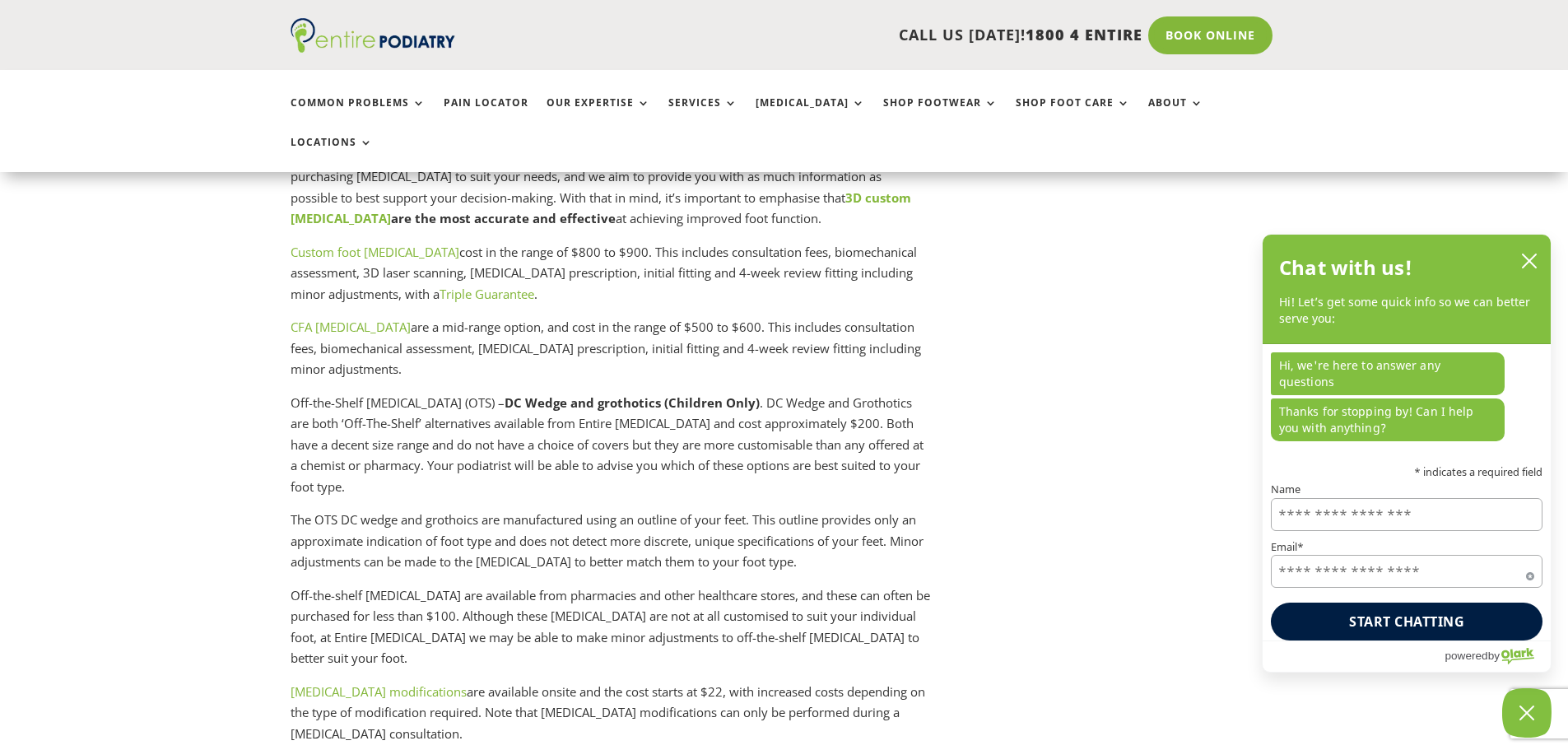
click at [892, 509] on p "The OTS DC wedge and grothoics are manufactured using an outline of your feet. …" at bounding box center [610, 546] width 640 height 76
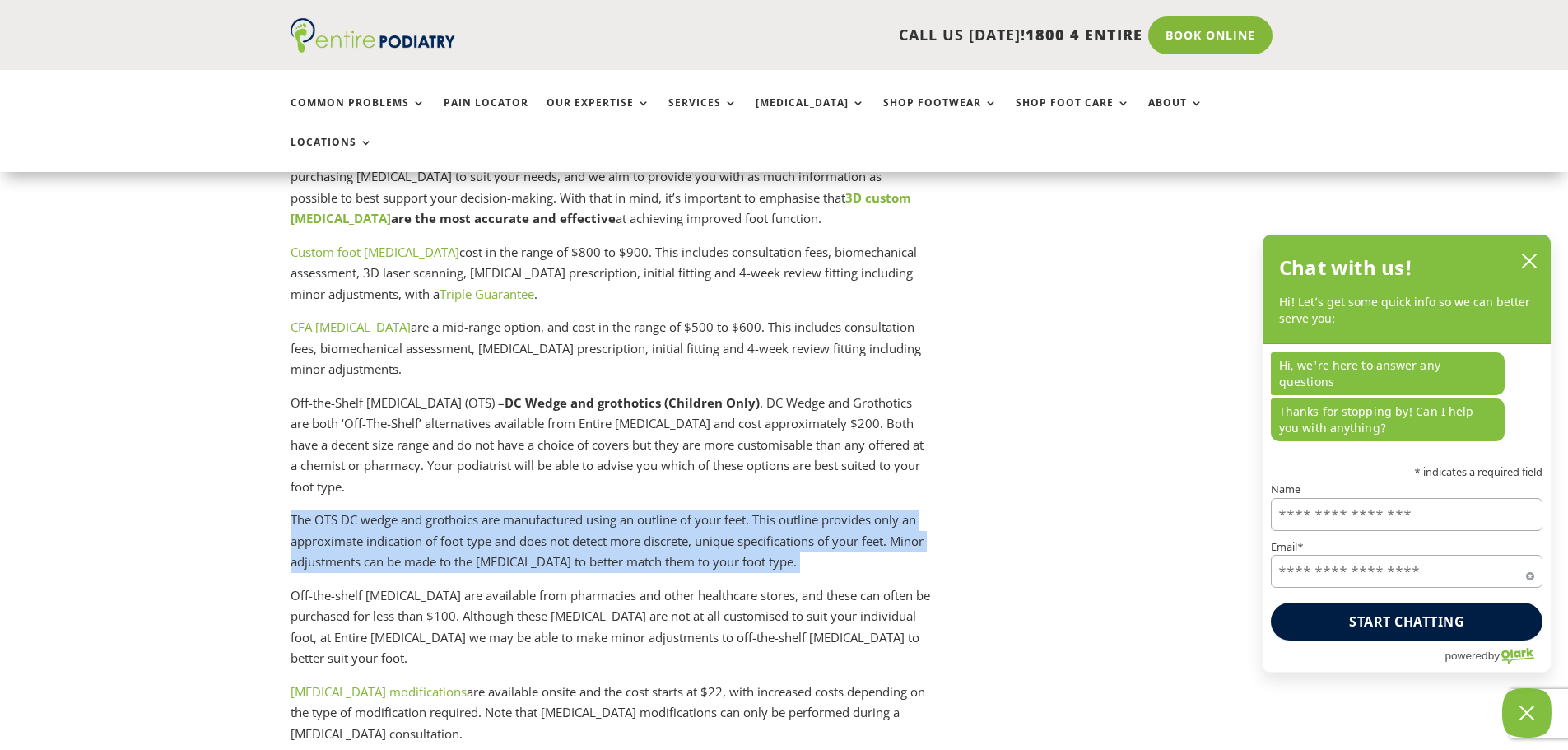
click at [892, 509] on p "The OTS DC wedge and grothoics are manufactured using an outline of your feet. …" at bounding box center [610, 546] width 640 height 76
click at [886, 509] on p "The OTS DC wedge and grothoics are manufactured using an outline of your feet. …" at bounding box center [610, 546] width 640 height 76
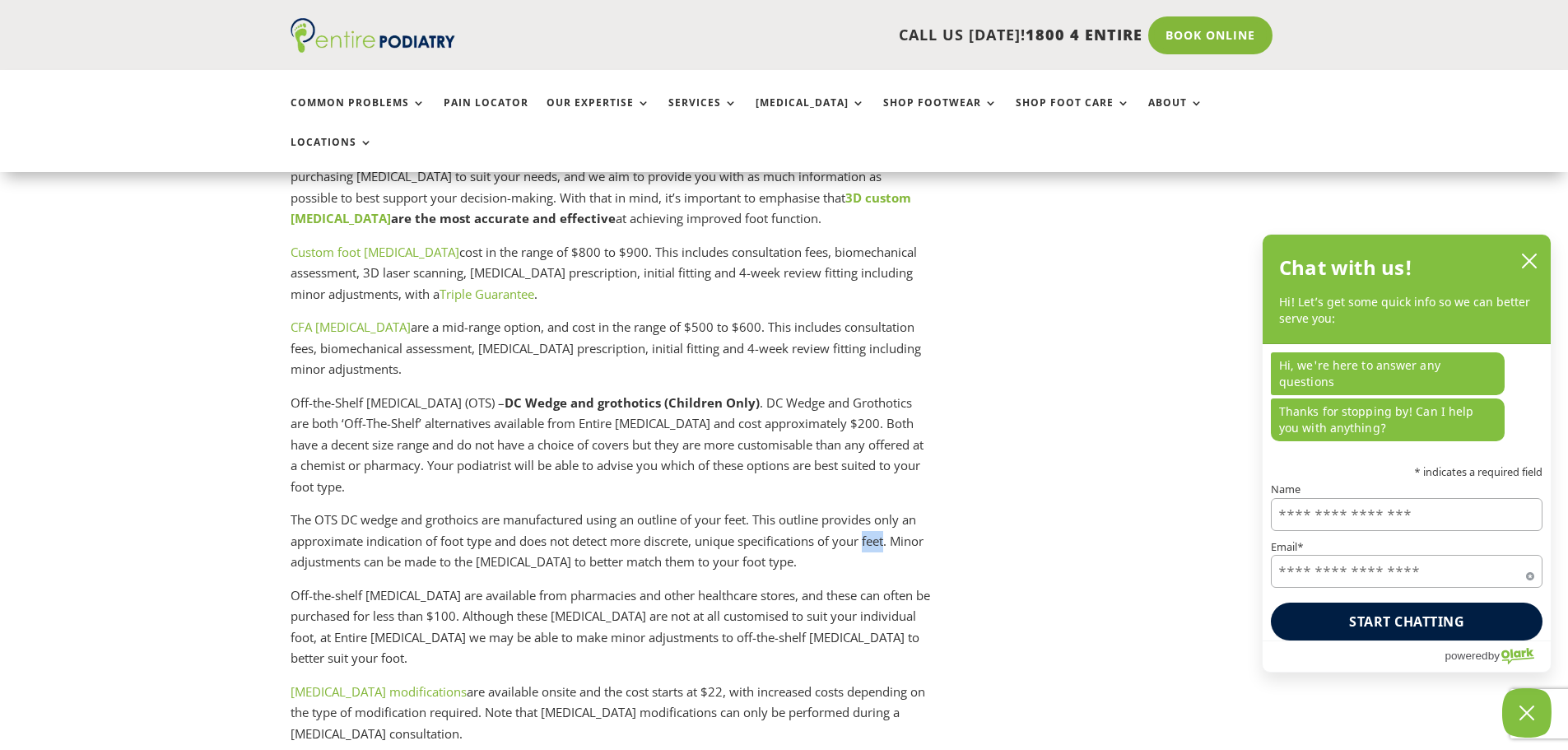
click at [886, 509] on p "The OTS DC wedge and grothoics are manufactured using an outline of your feet. …" at bounding box center [610, 546] width 640 height 76
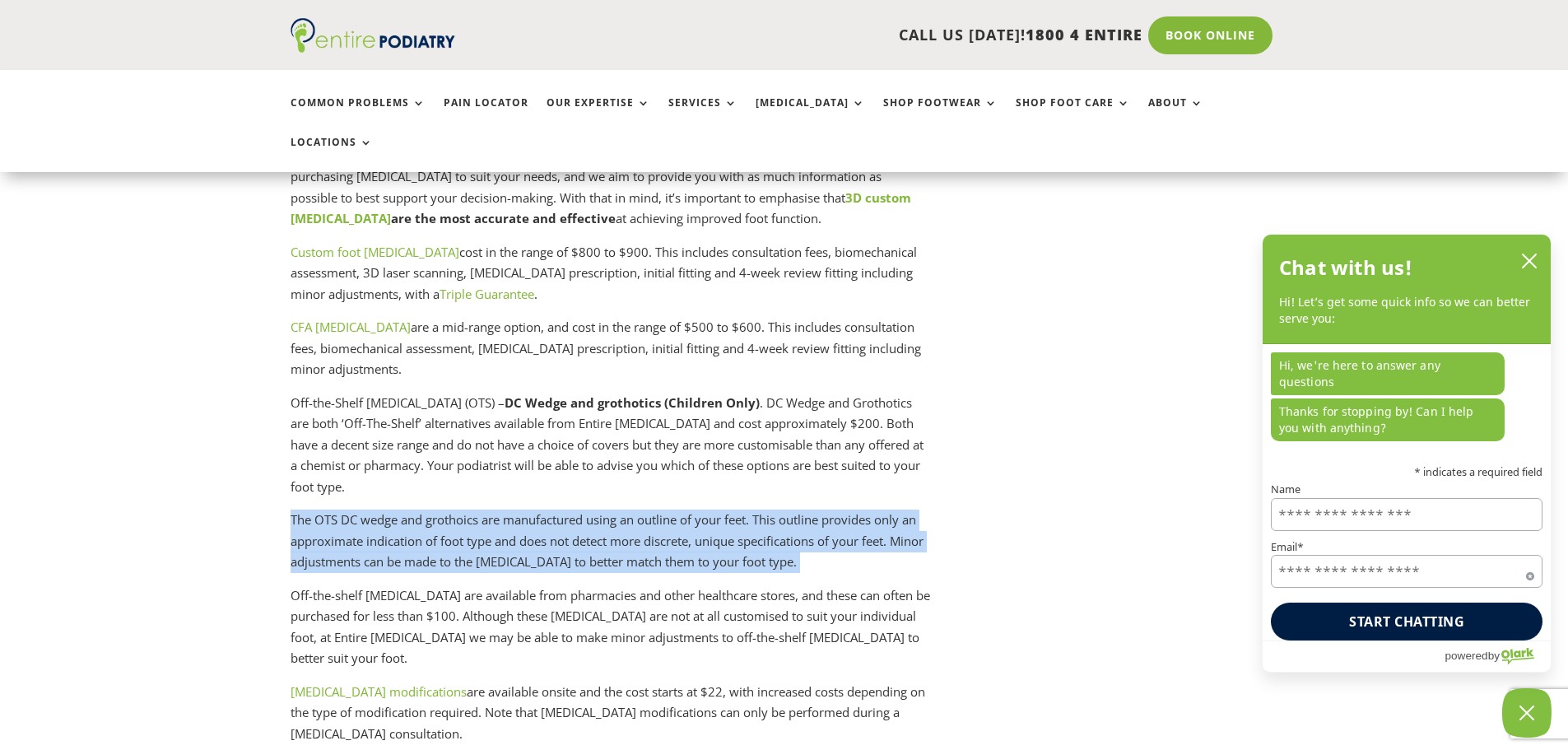
click at [886, 509] on p "The OTS DC wedge and grothoics are manufactured using an outline of your feet. …" at bounding box center [610, 546] width 640 height 76
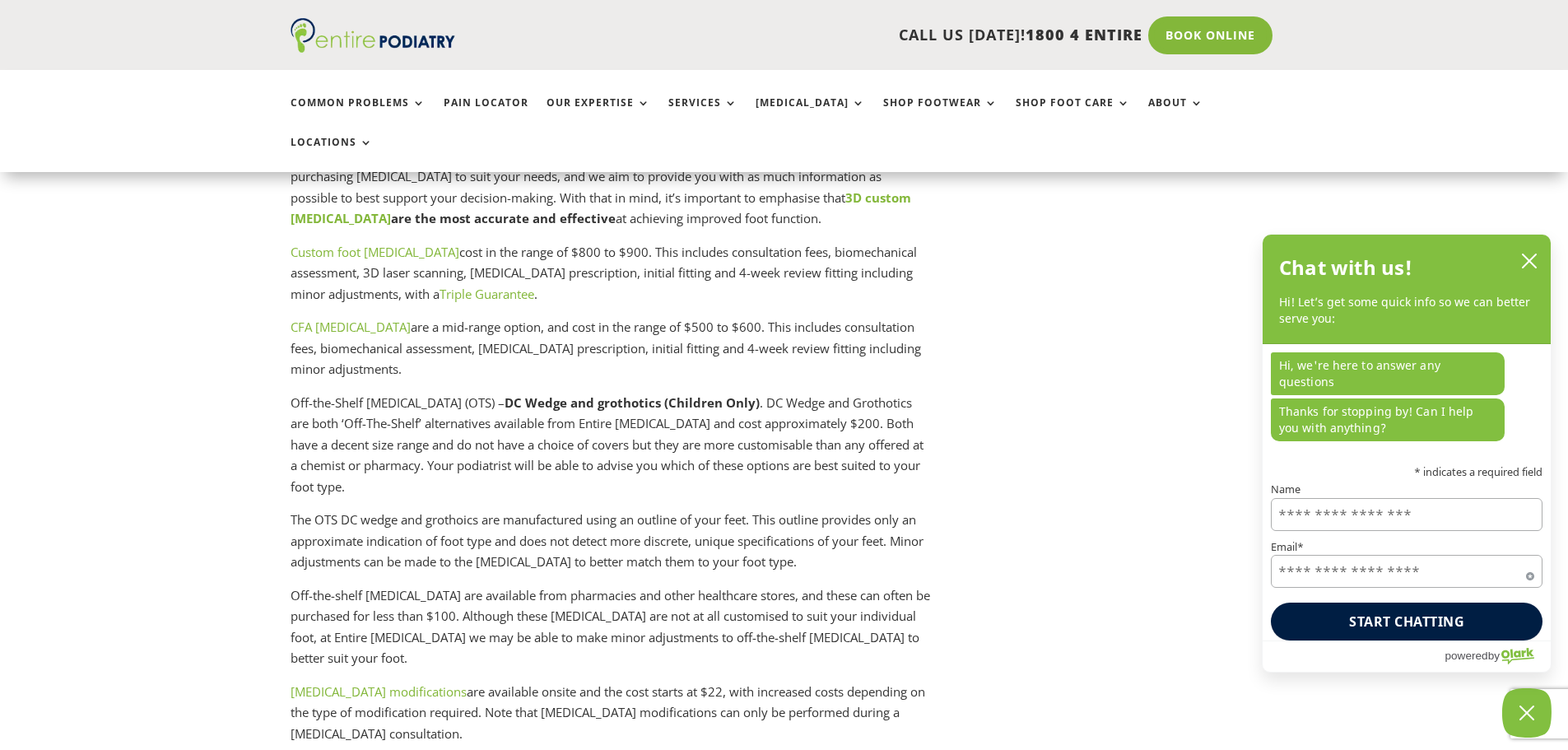
click at [606, 585] on p "Off-the-shelf orthotics are available from pharmacies and other healthcare stor…" at bounding box center [610, 633] width 640 height 96
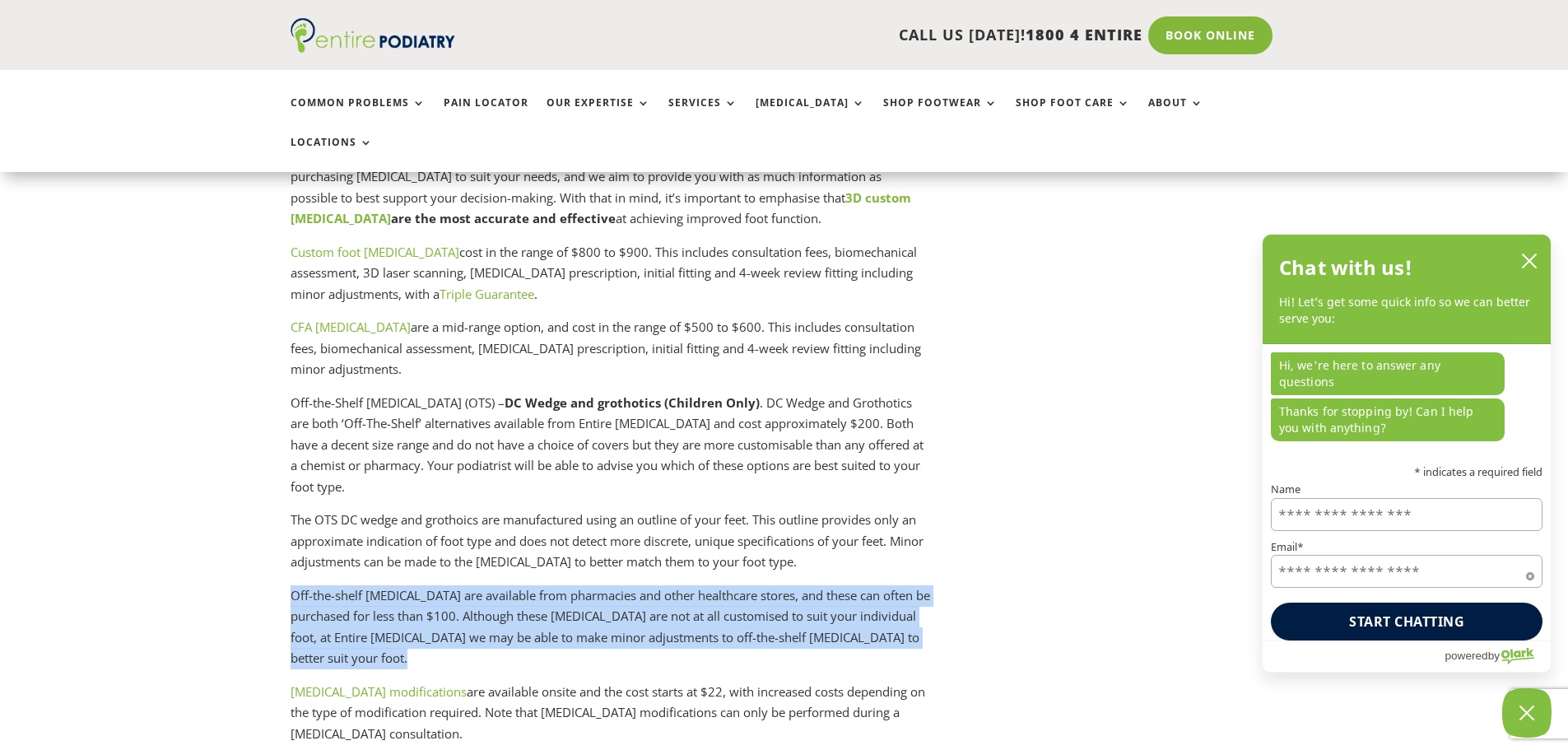
click at [606, 585] on p "Off-the-shelf orthotics are available from pharmacies and other healthcare stor…" at bounding box center [610, 633] width 640 height 96
click at [293, 585] on p "Off-the-shelf orthotics are available from pharmacies and other healthcare stor…" at bounding box center [610, 633] width 640 height 96
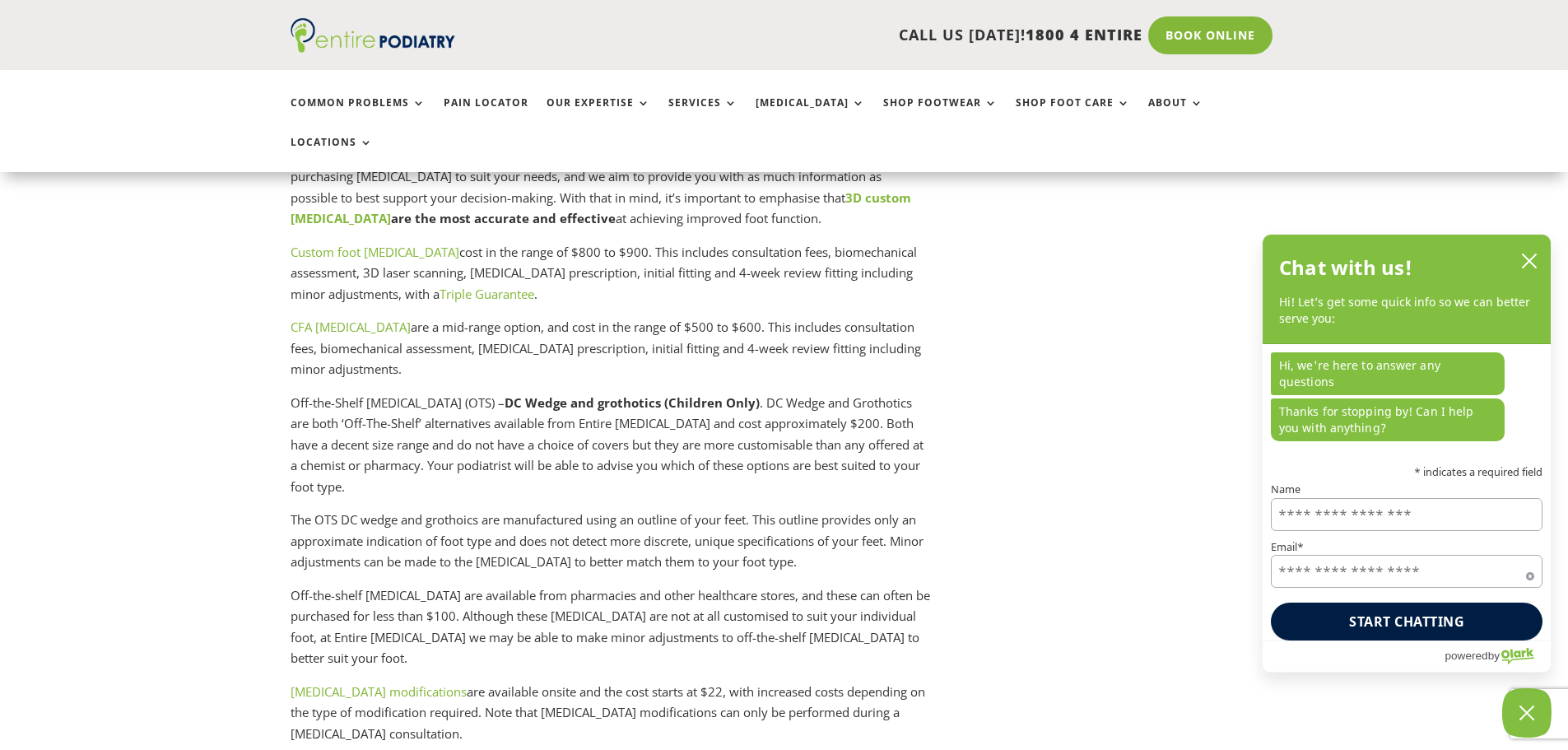
click at [300, 585] on p "Off-the-shelf orthotics are available from pharmacies and other healthcare stor…" at bounding box center [610, 633] width 640 height 96
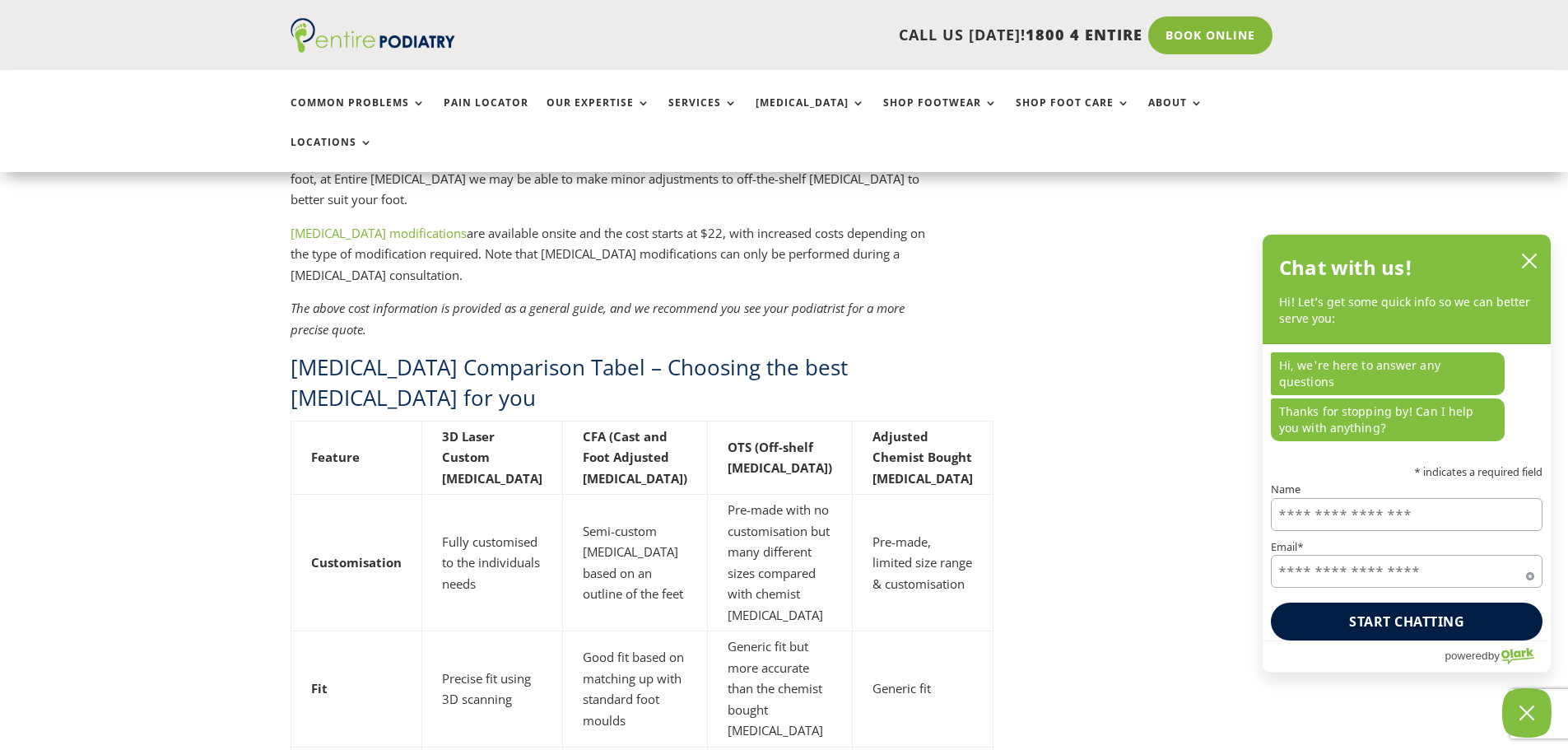
scroll to position [4675, 0]
click at [746, 492] on td "Pre-made with no customisation but many different sizes compared with chemist o…" at bounding box center [780, 560] width 145 height 137
click at [747, 492] on td "Pre-made with no customisation but many different sizes compared with chemist o…" at bounding box center [780, 560] width 145 height 137
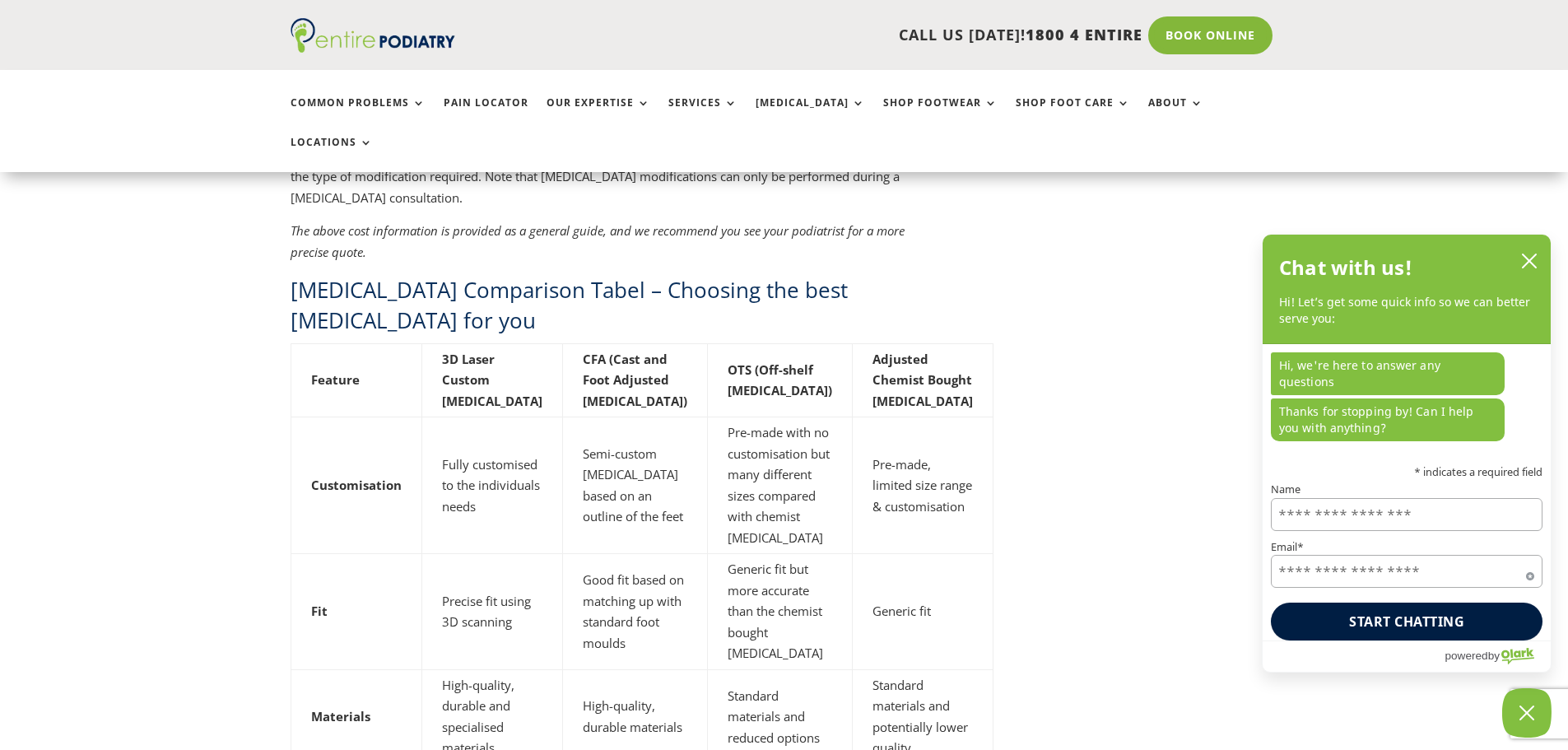
drag, startPoint x: 1000, startPoint y: 429, endPoint x: 988, endPoint y: 471, distance: 43.7
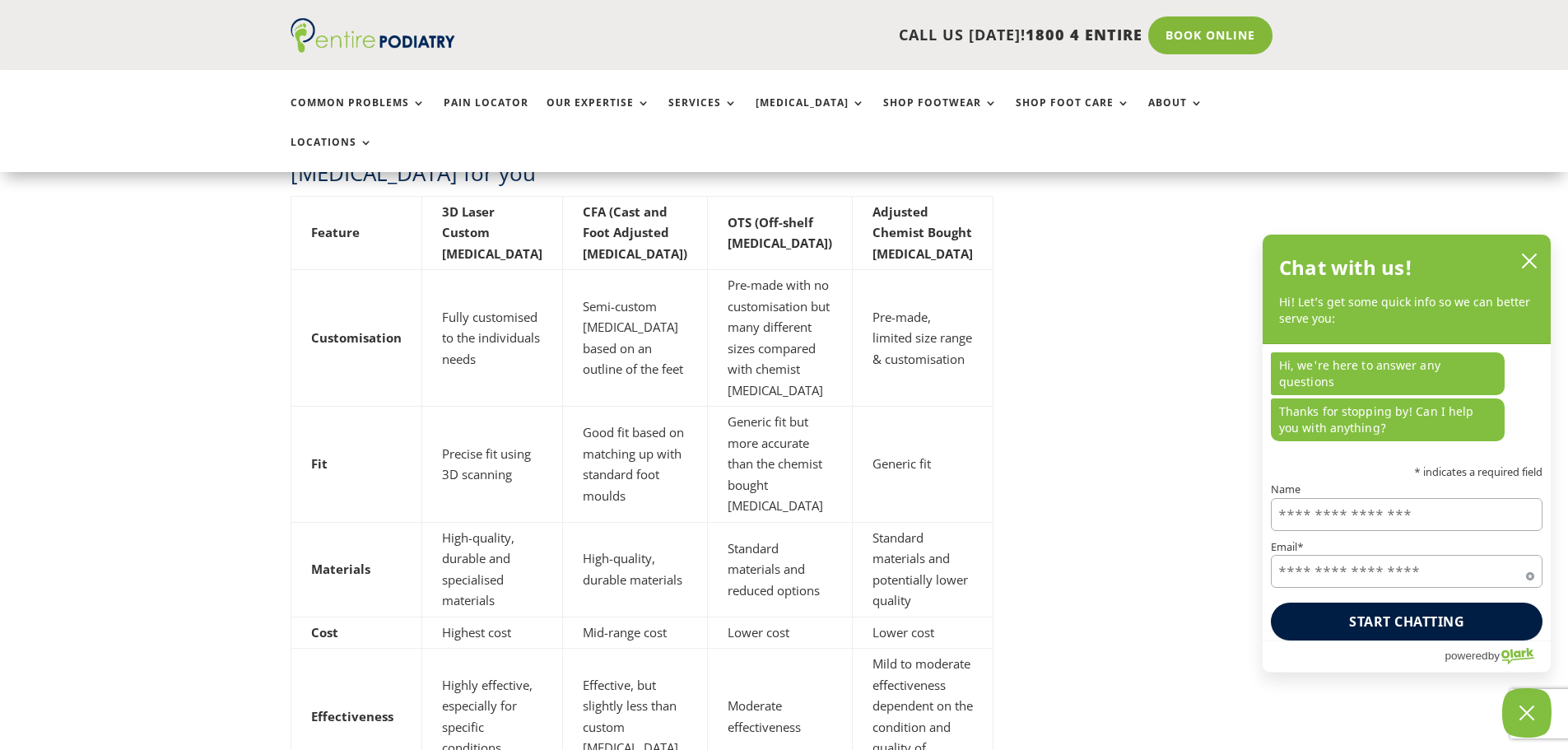
scroll to position [4904, 0]
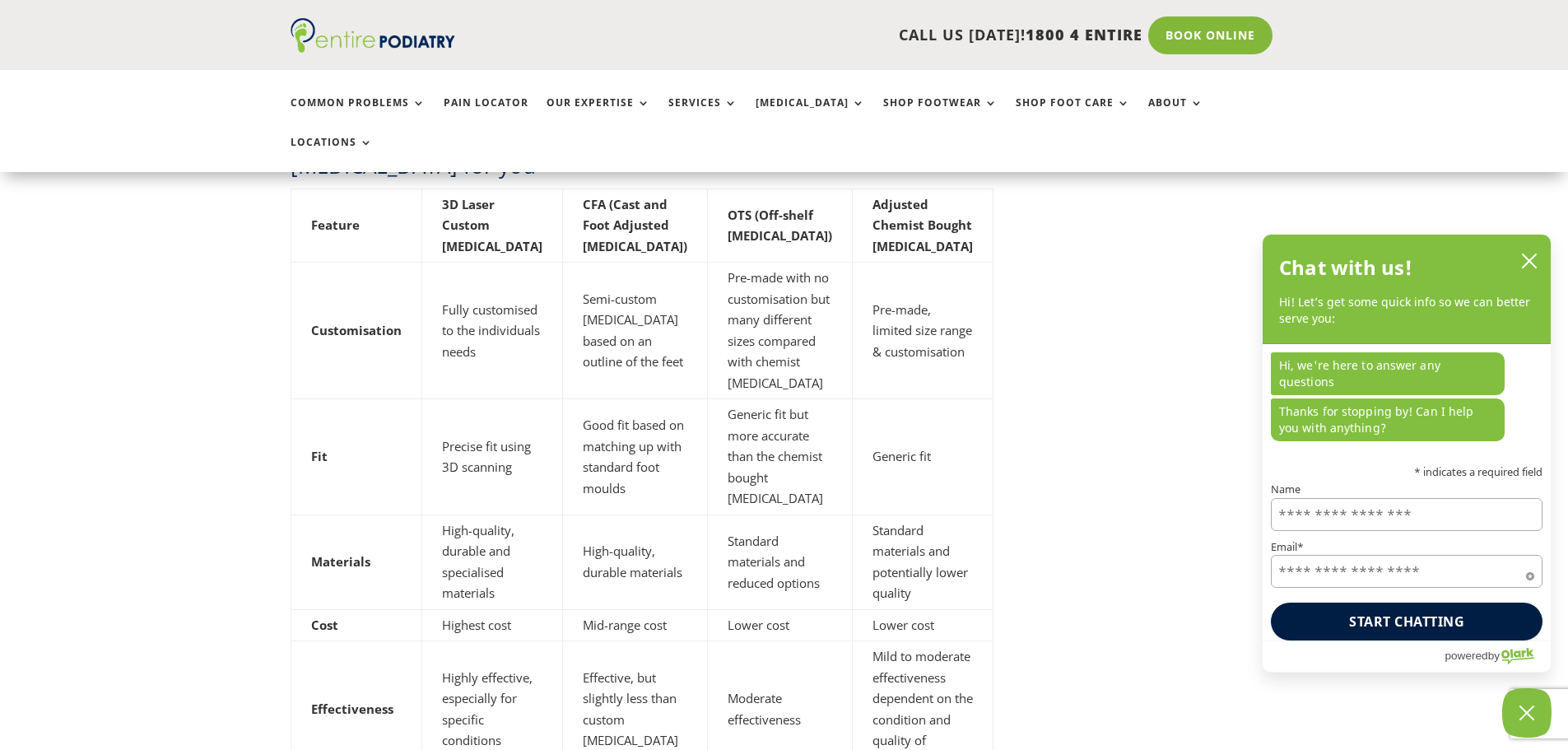
click at [597, 399] on td "Good fit based on matching up with standard foot moulds" at bounding box center [634, 457] width 145 height 116
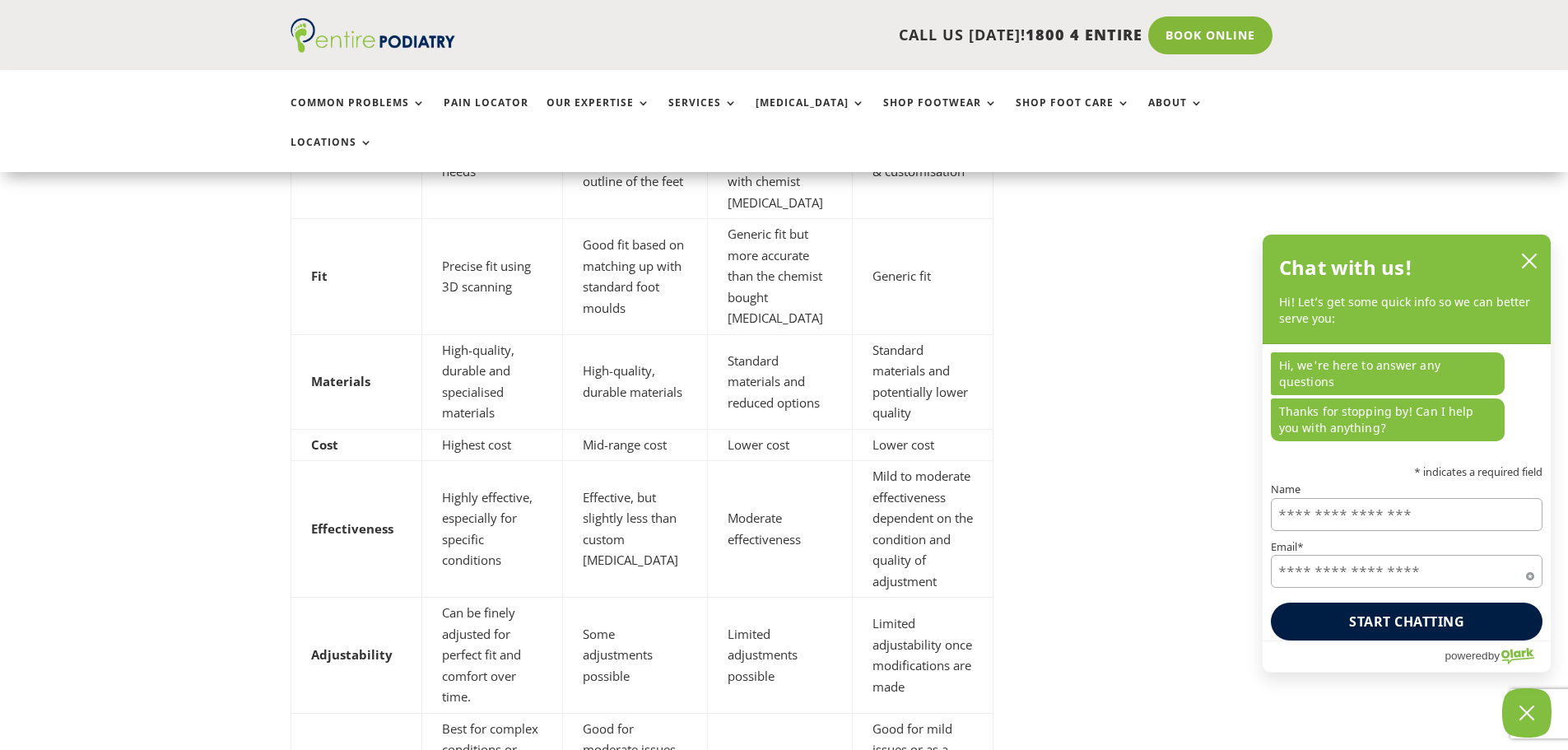
scroll to position [5102, 0]
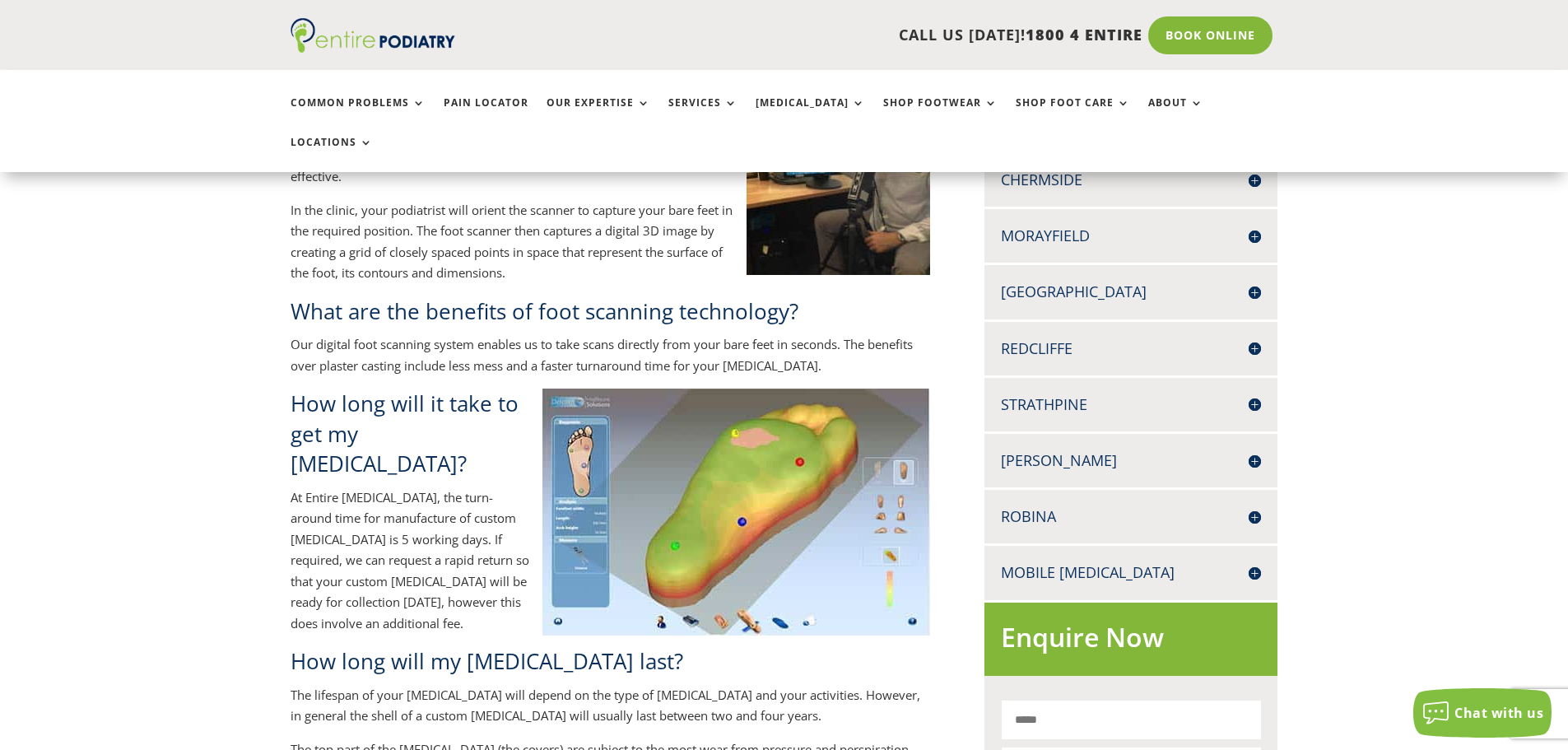
scroll to position [592, 0]
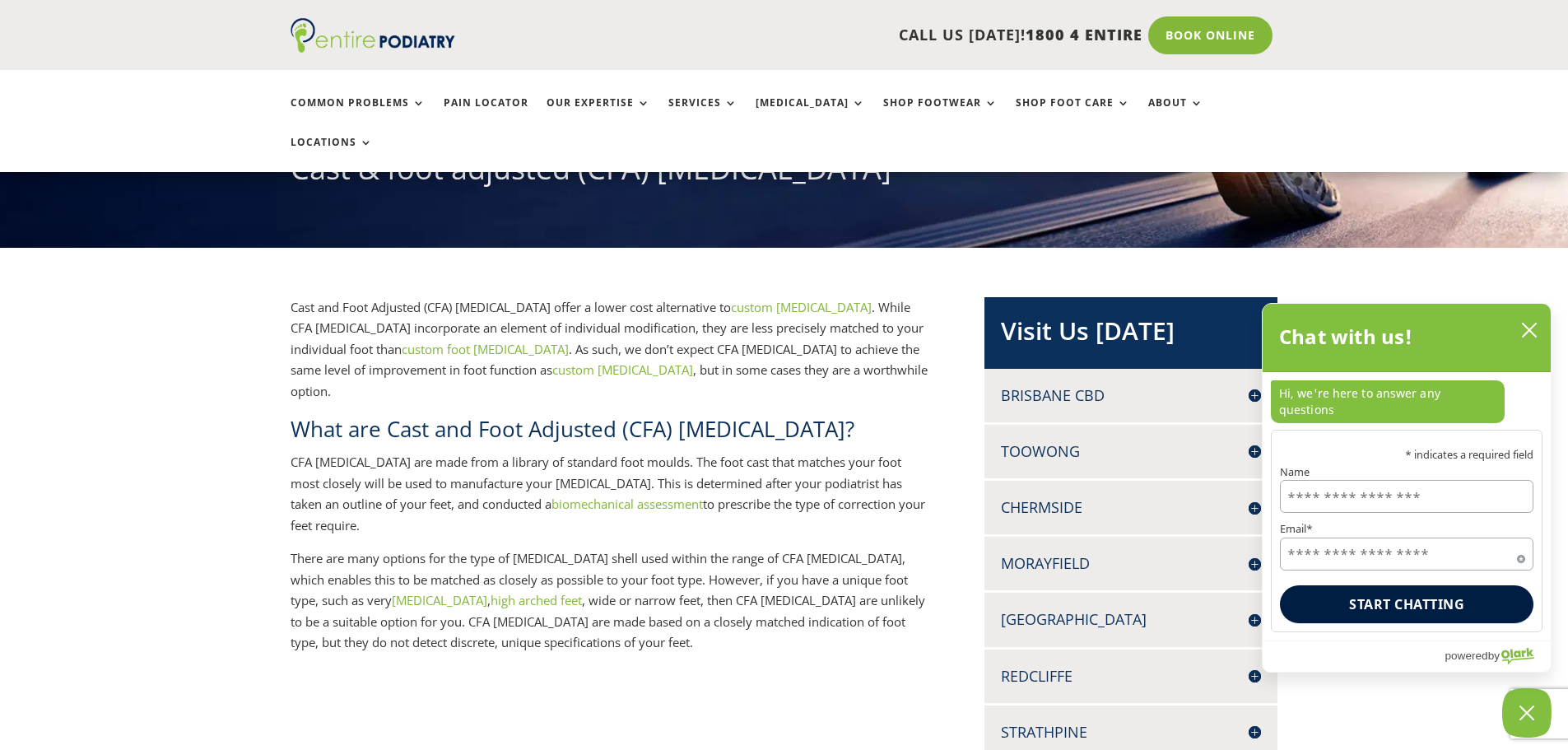
scroll to position [263, 0]
